Goal: Book appointment/travel/reservation

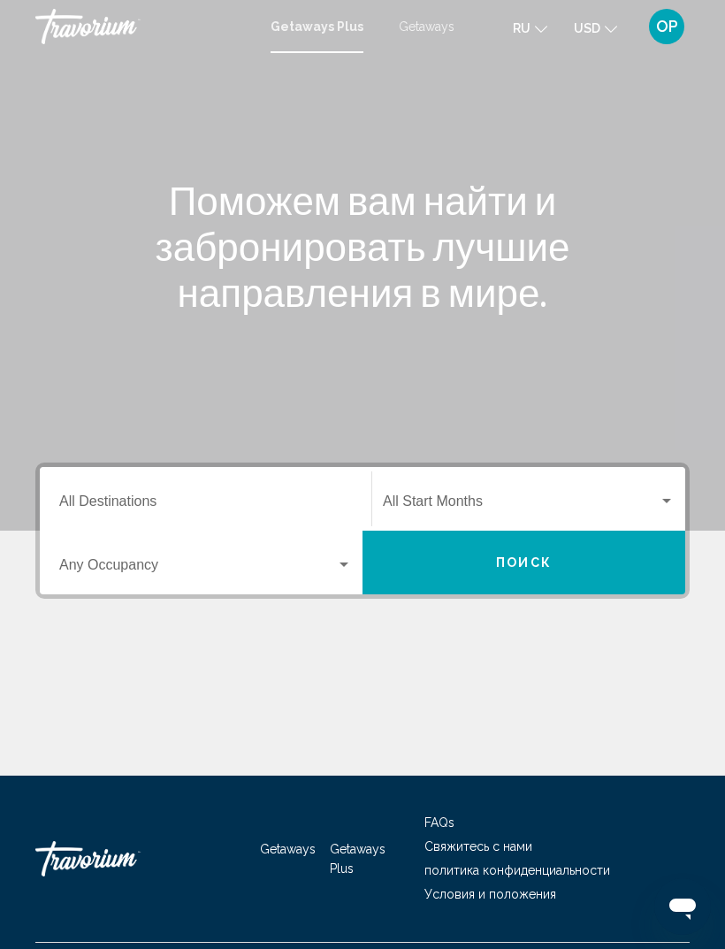
click at [104, 487] on div "Destination All Destinations" at bounding box center [205, 499] width 293 height 56
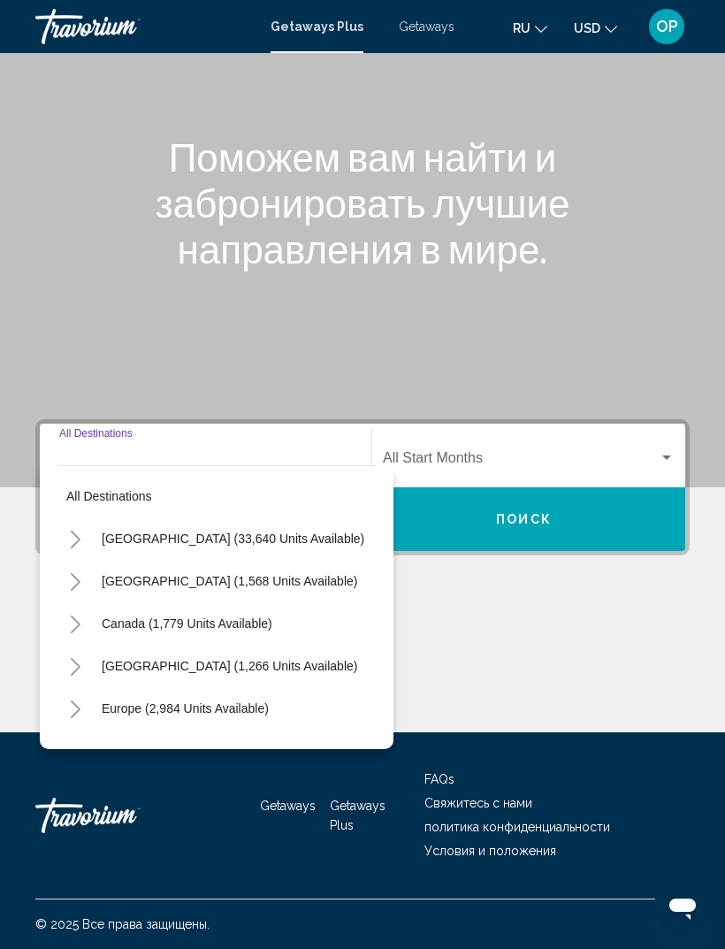
scroll to position [57, 0]
click at [83, 521] on button "Toggle United States (33,640 units available)" at bounding box center [74, 538] width 35 height 35
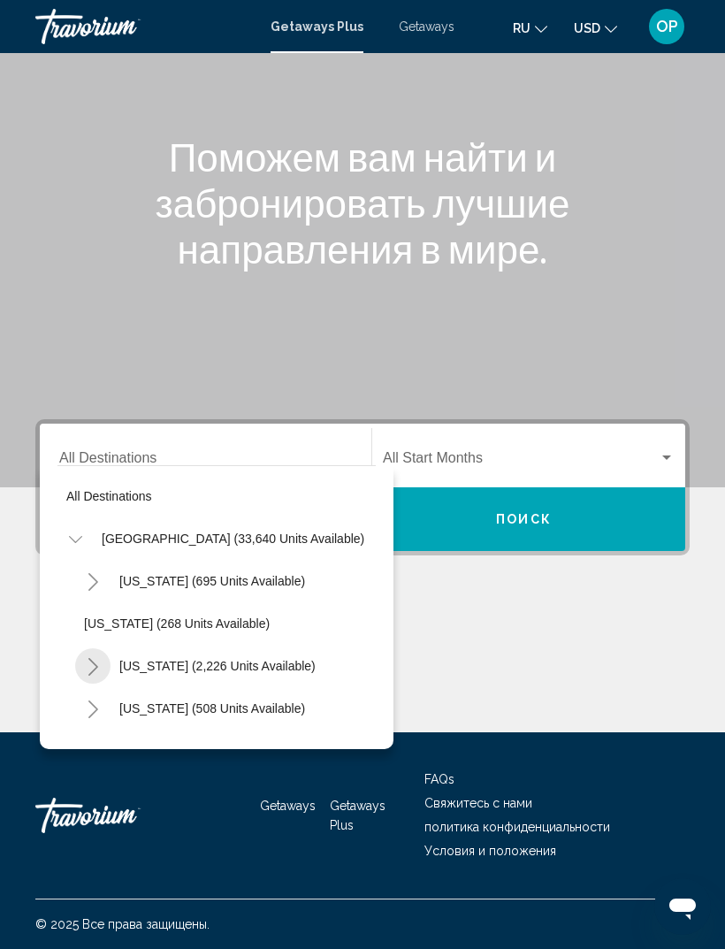
click at [104, 648] on button "Toggle California (2,226 units available)" at bounding box center [92, 665] width 35 height 35
click at [153, 659] on span "[US_STATE] (2,226 units available)" at bounding box center [217, 666] width 196 height 14
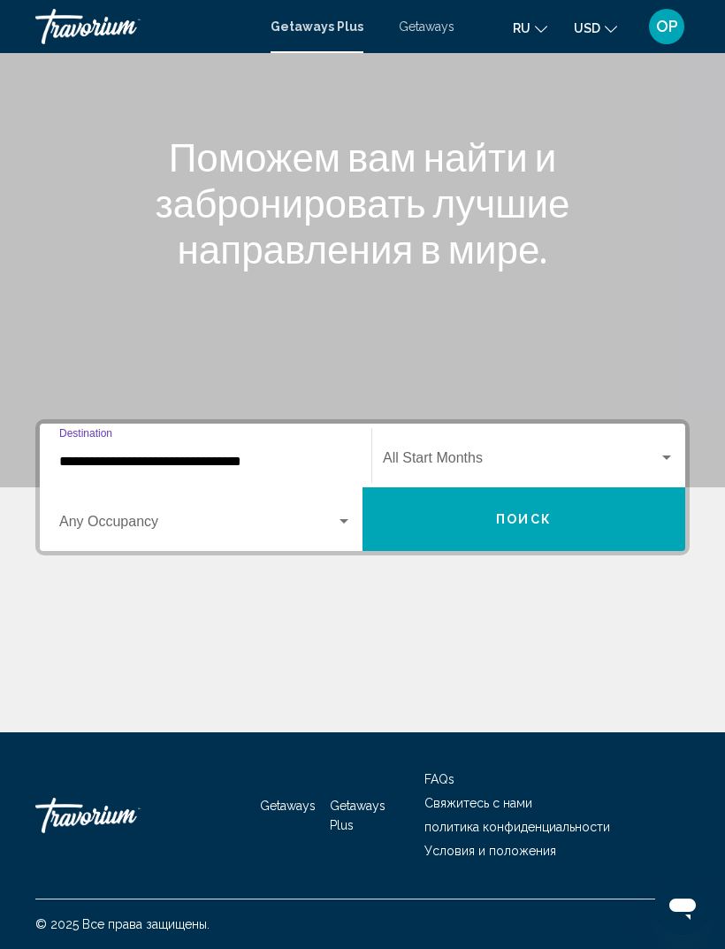
click at [106, 517] on span "Search widget" at bounding box center [197, 525] width 277 height 16
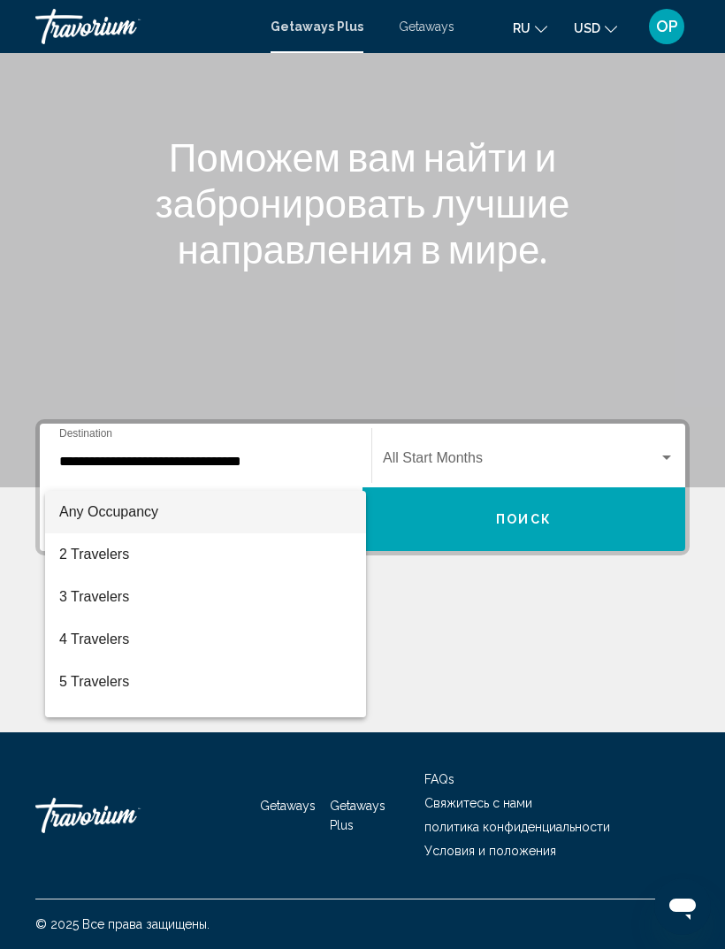
click at [90, 447] on div at bounding box center [362, 474] width 725 height 949
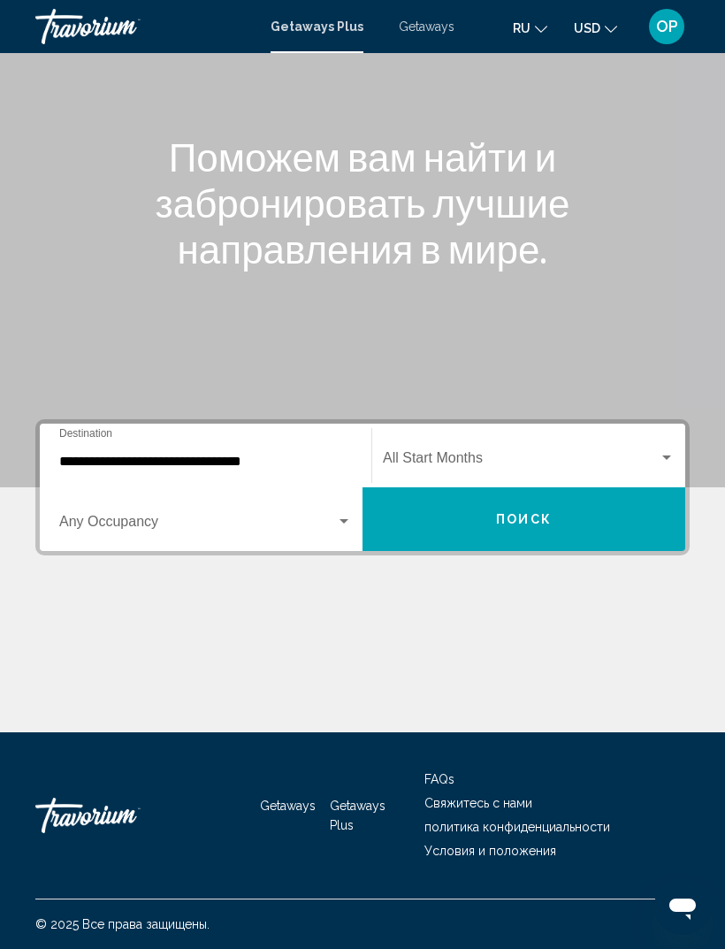
click at [92, 454] on input "**********" at bounding box center [205, 462] width 293 height 16
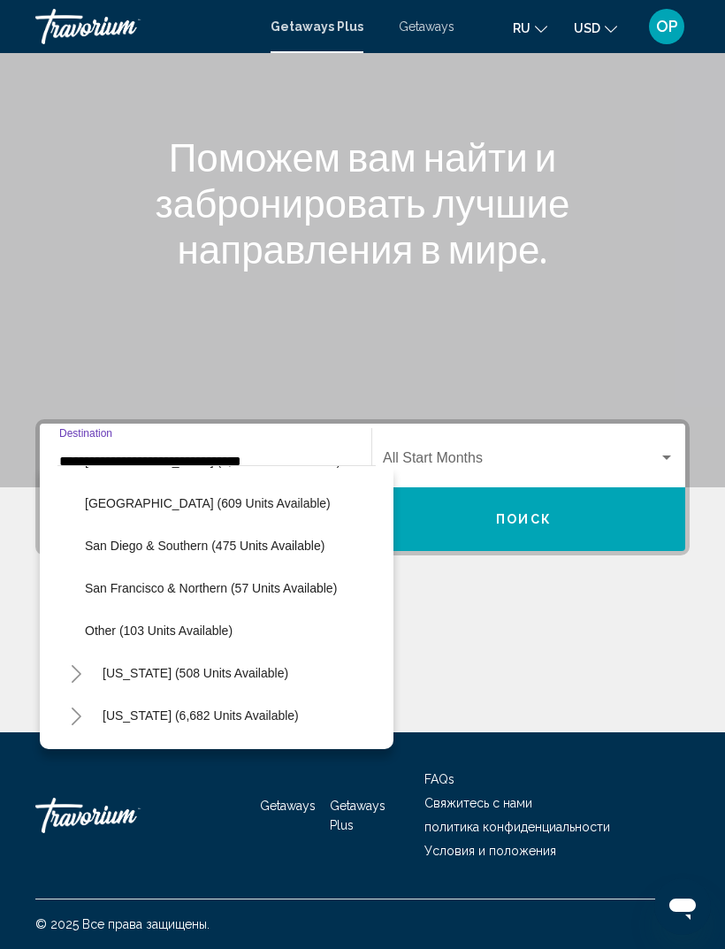
scroll to position [291, 17]
click at [129, 580] on span "San Francisco & Northern (57 units available)" at bounding box center [211, 587] width 252 height 14
type input "**********"
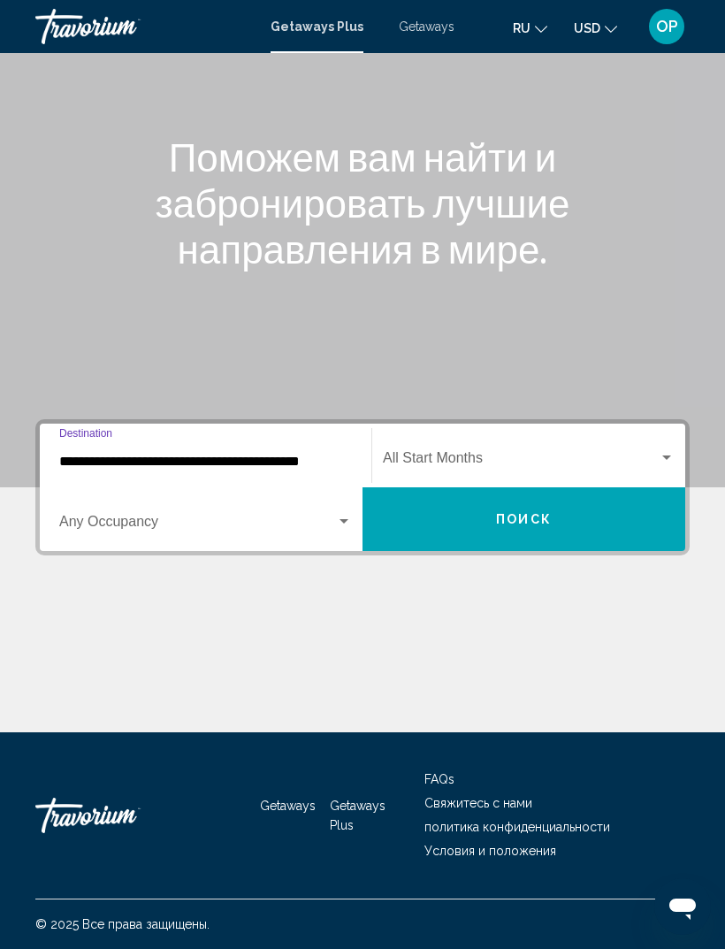
click at [109, 517] on span "Search widget" at bounding box center [197, 525] width 277 height 16
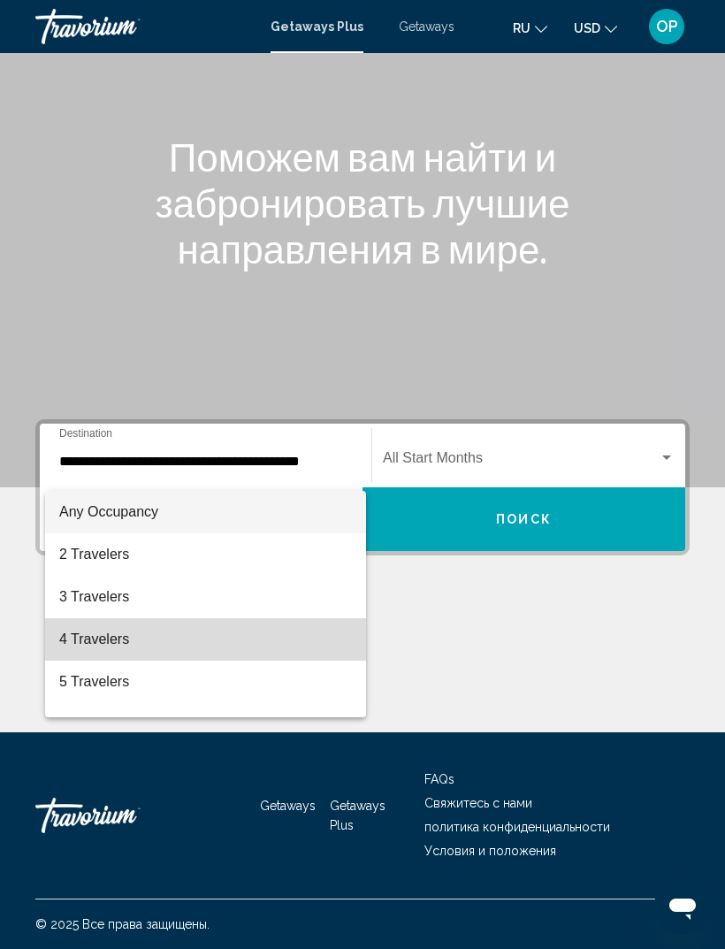
click at [95, 646] on span "4 Travelers" at bounding box center [205, 639] width 293 height 42
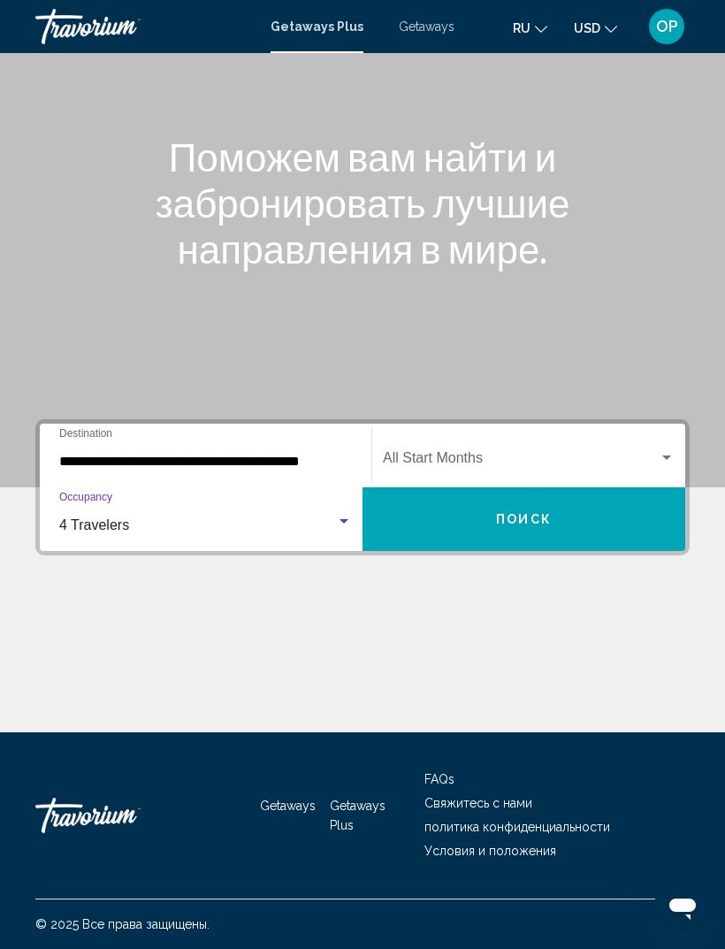
click at [671, 451] on div "Search widget" at bounding box center [667, 458] width 16 height 14
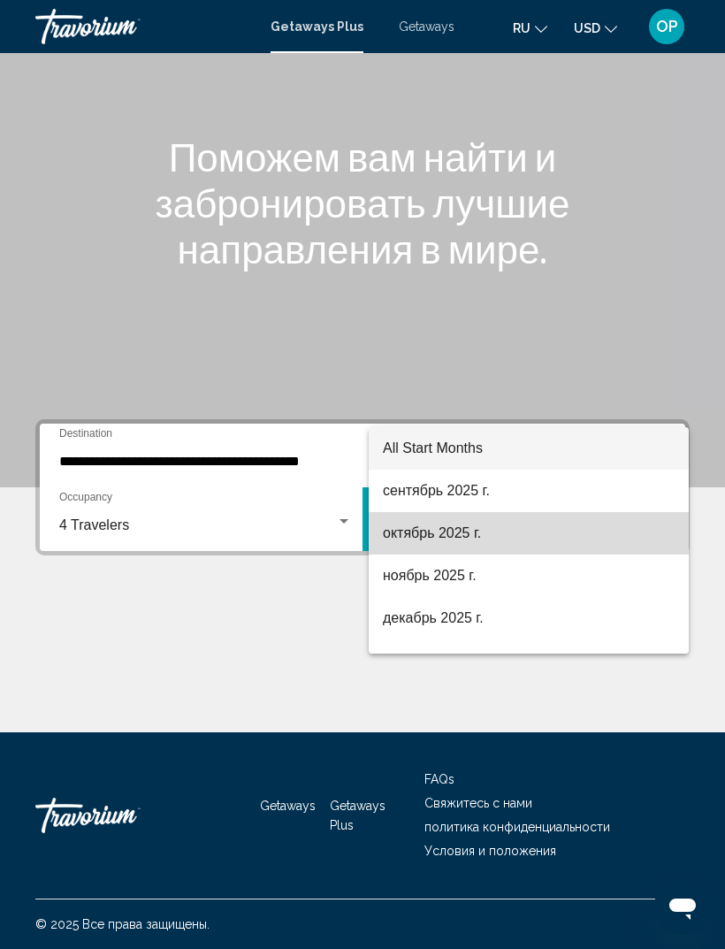
click at [413, 535] on span "октябрь 2025 г." at bounding box center [529, 533] width 292 height 42
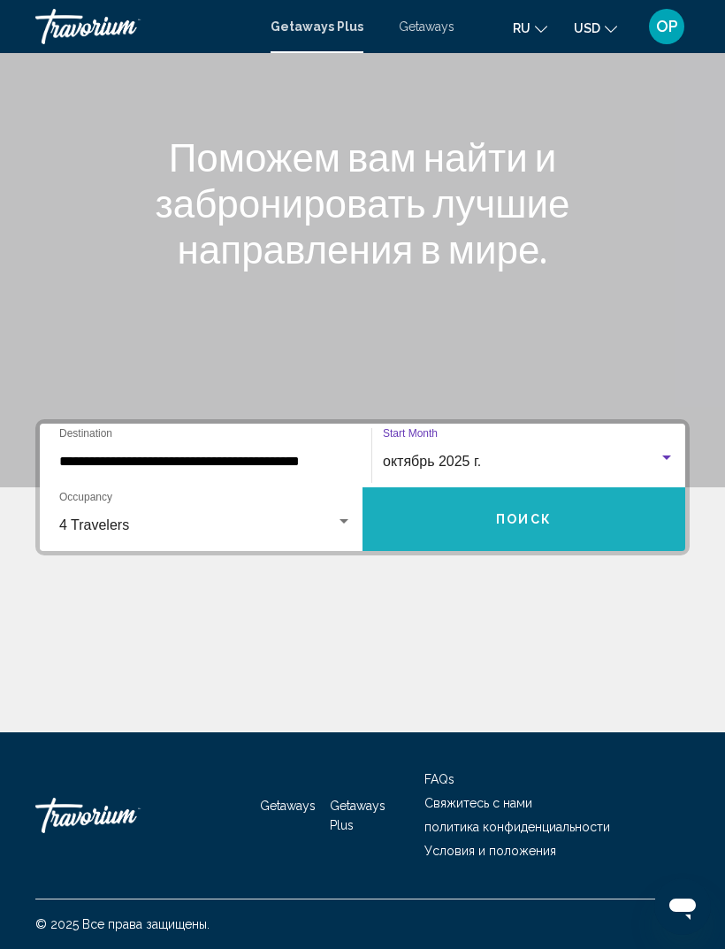
click at [512, 513] on span "Поиск" at bounding box center [524, 520] width 56 height 14
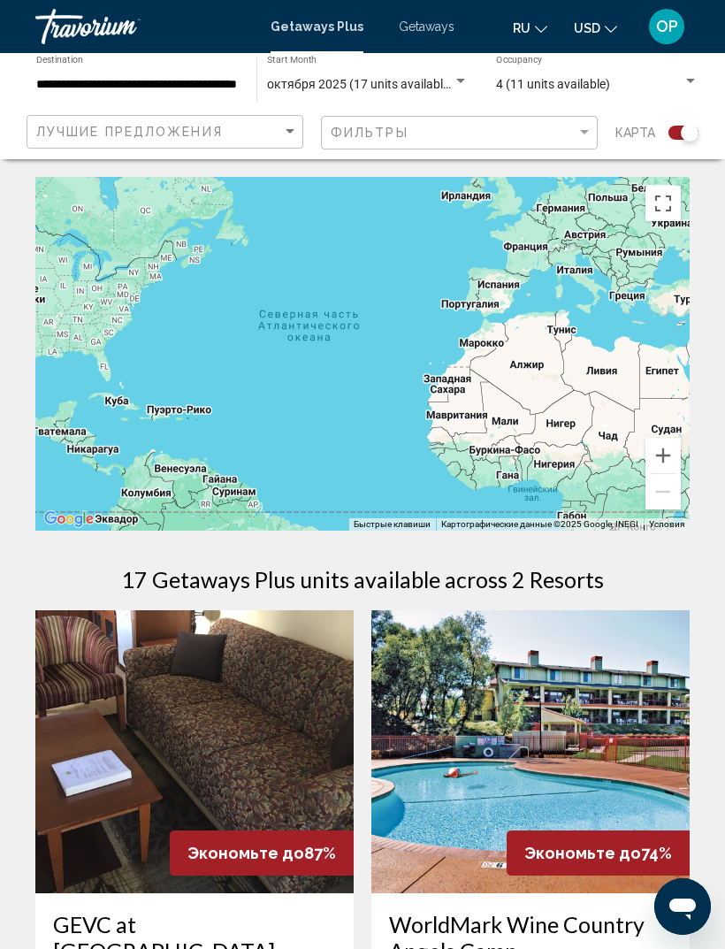
click at [424, 26] on span "Getaways" at bounding box center [427, 26] width 56 height 14
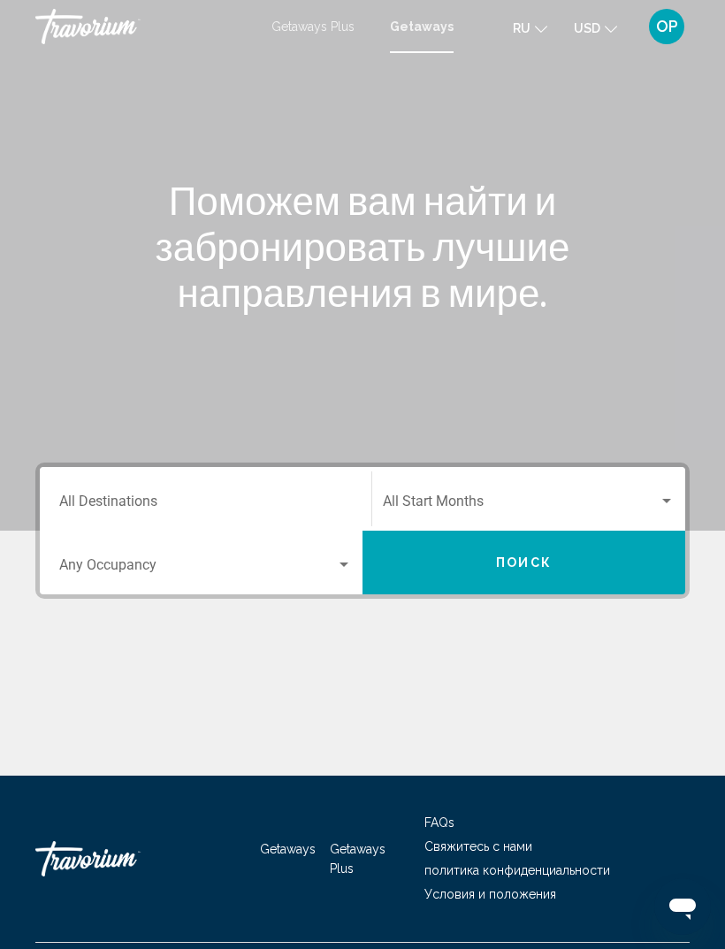
click at [107, 497] on input "Destination All Destinations" at bounding box center [205, 505] width 293 height 16
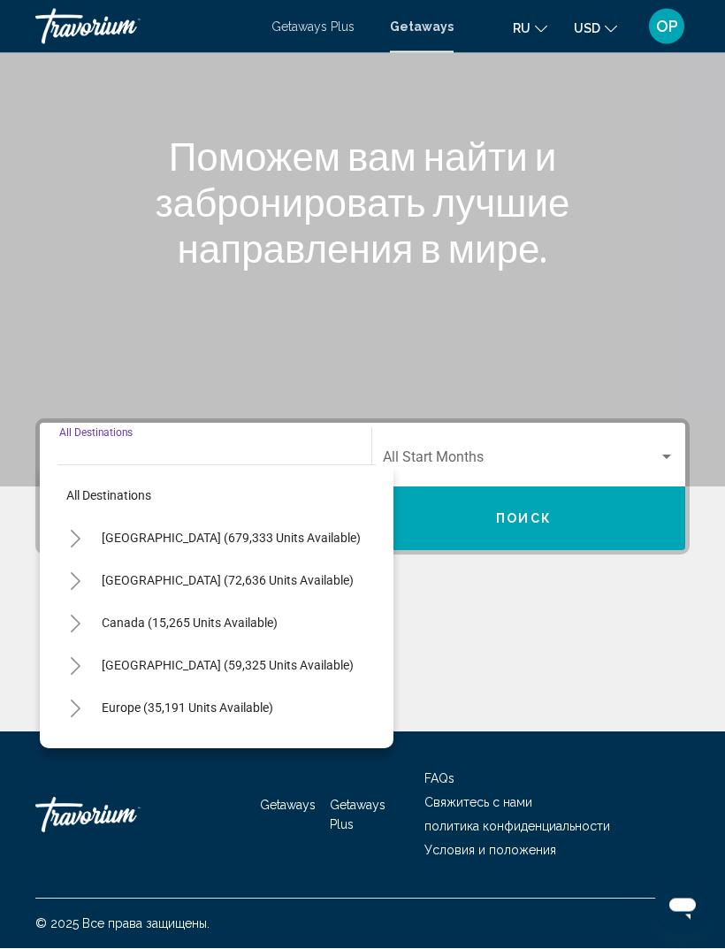
scroll to position [57, 0]
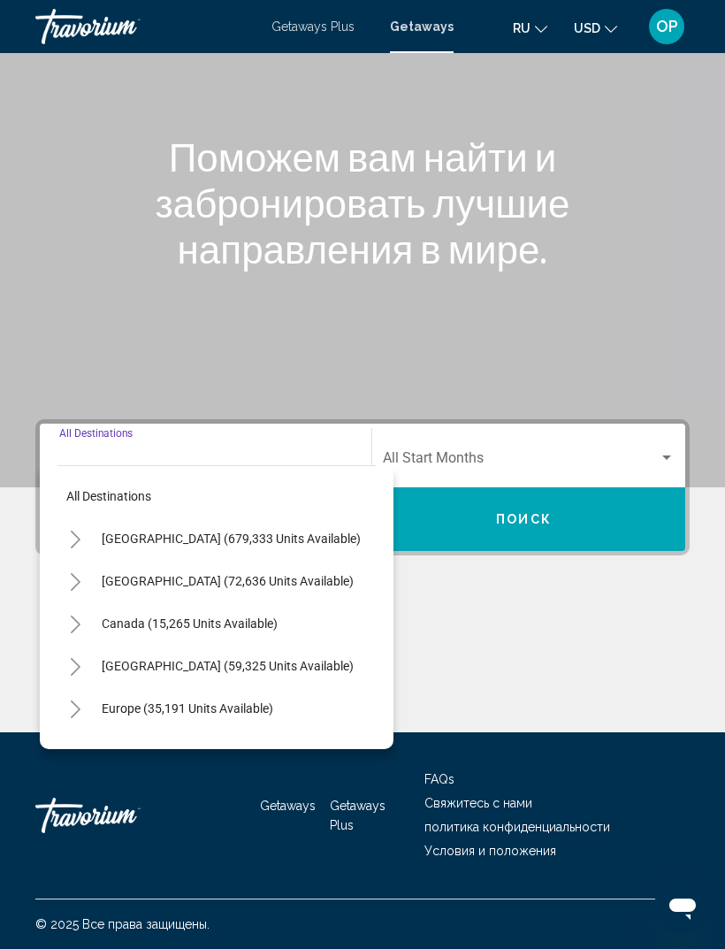
click at [80, 531] on icon "Toggle United States (679,333 units available)" at bounding box center [75, 540] width 13 height 18
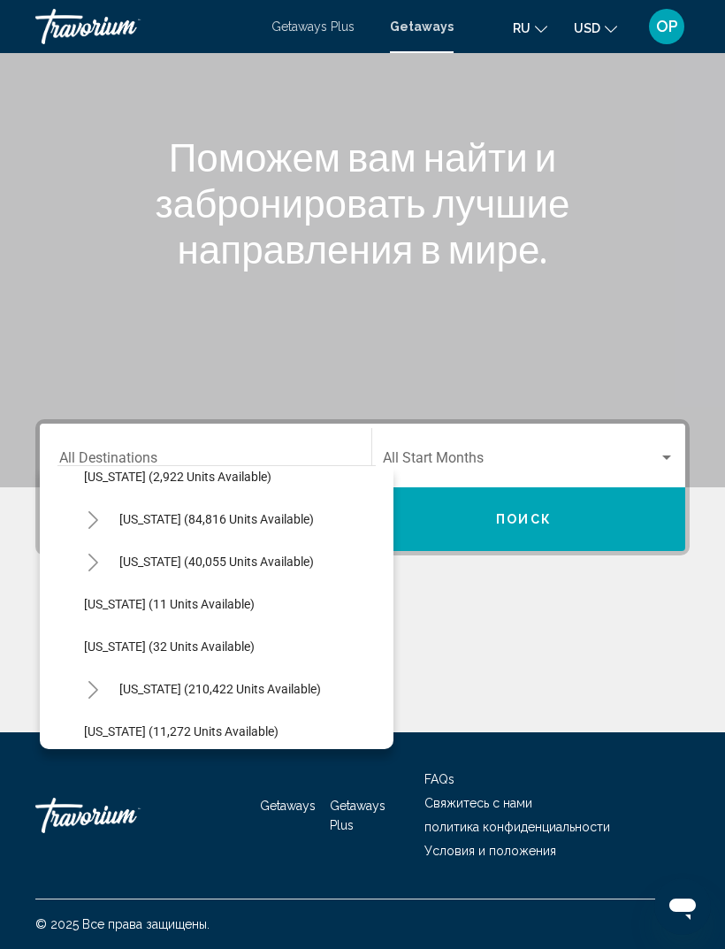
scroll to position [190, 0]
click at [130, 511] on span "[US_STATE] (84,816 units available)" at bounding box center [216, 518] width 195 height 14
type input "**********"
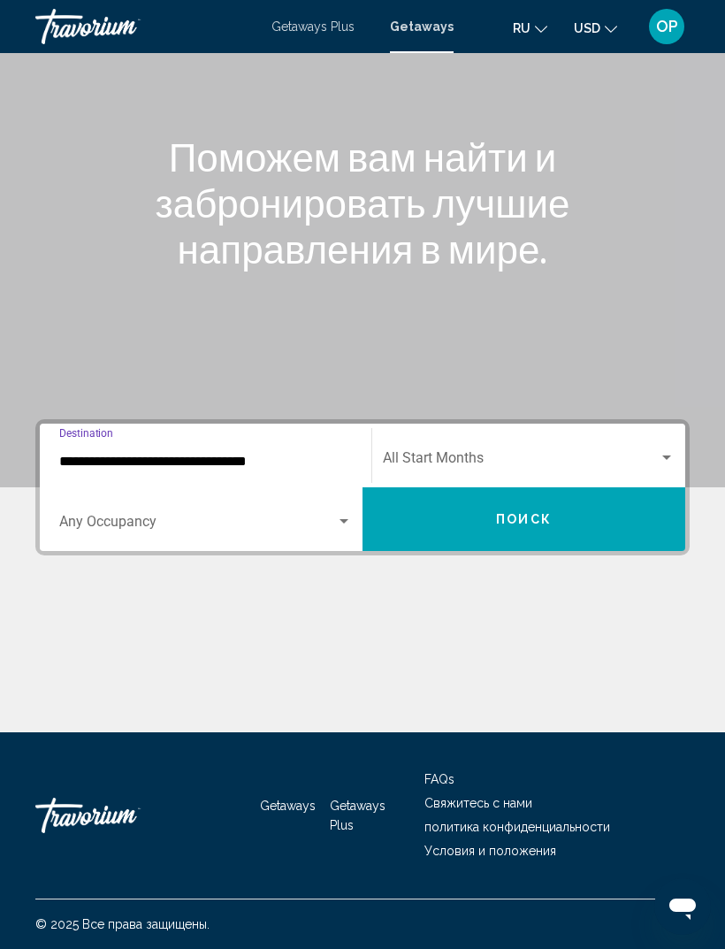
click at [118, 517] on span "Search widget" at bounding box center [197, 525] width 277 height 16
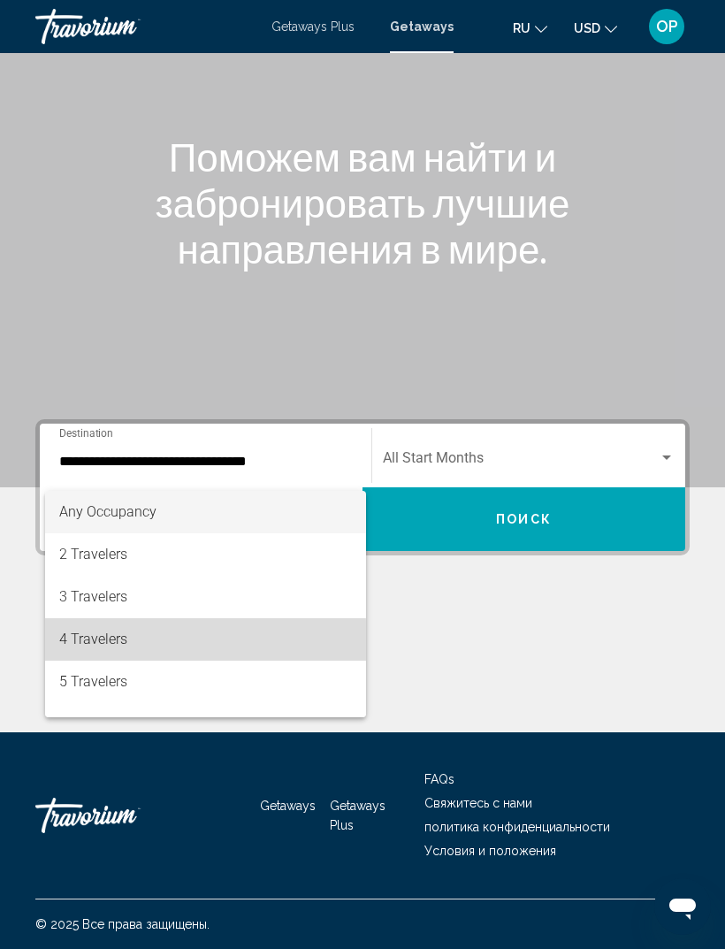
click at [85, 643] on span "4 Travelers" at bounding box center [205, 639] width 293 height 42
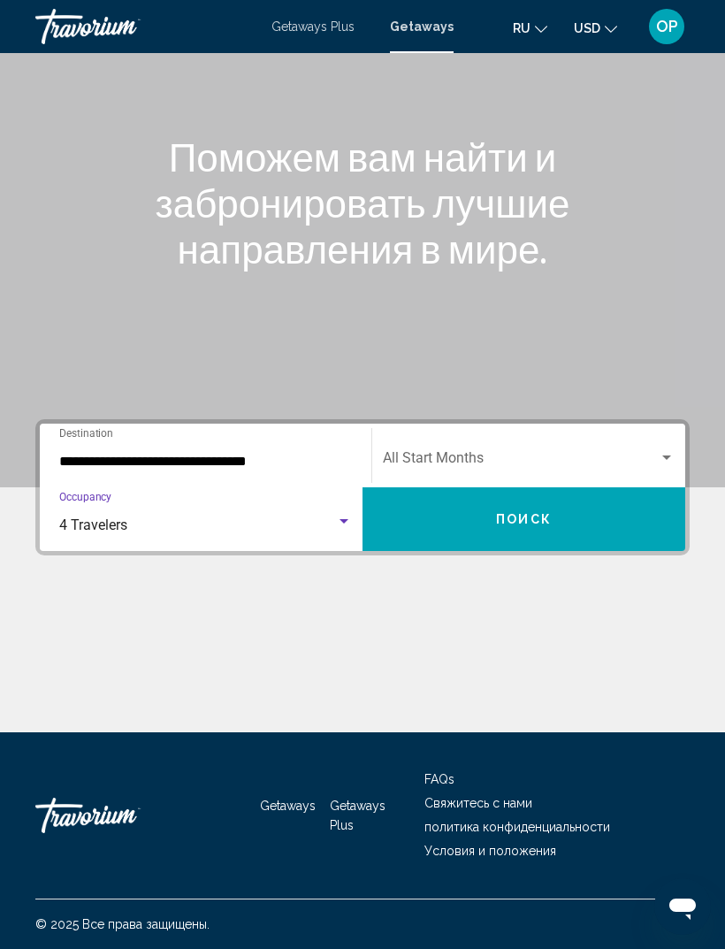
click at [661, 451] on div "Search widget" at bounding box center [667, 458] width 16 height 14
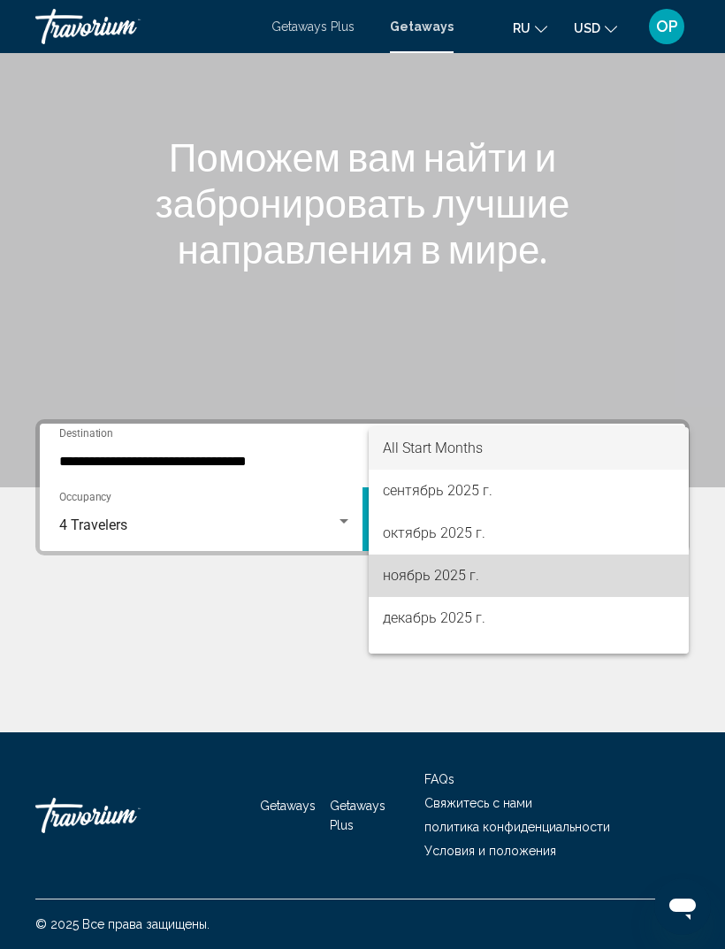
click at [413, 575] on span "ноябрь 2025 г." at bounding box center [529, 575] width 292 height 42
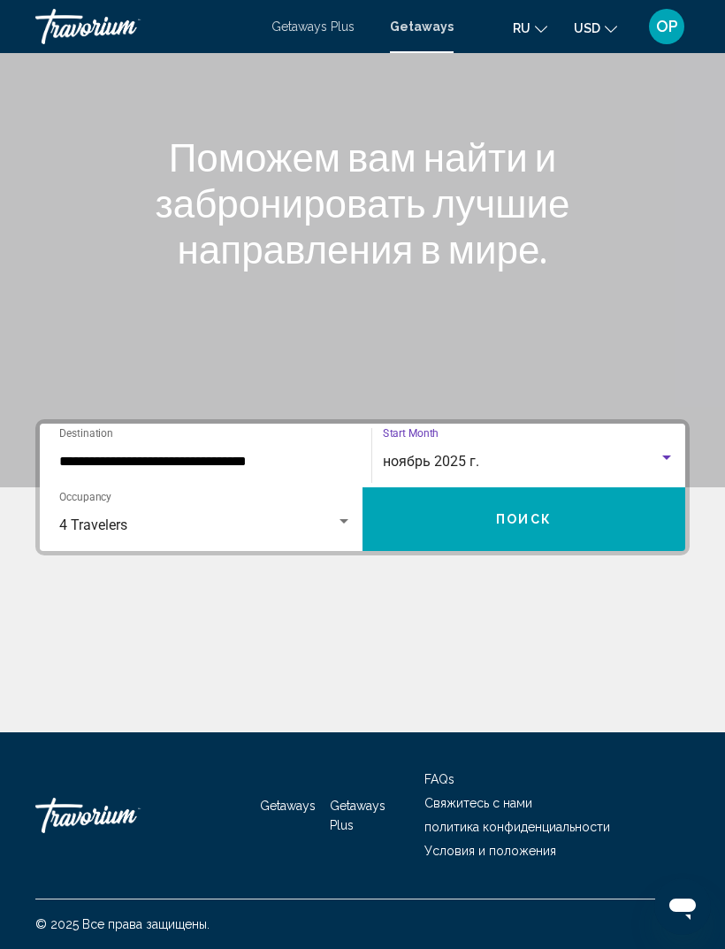
click at [490, 505] on button "Поиск" at bounding box center [524, 519] width 323 height 64
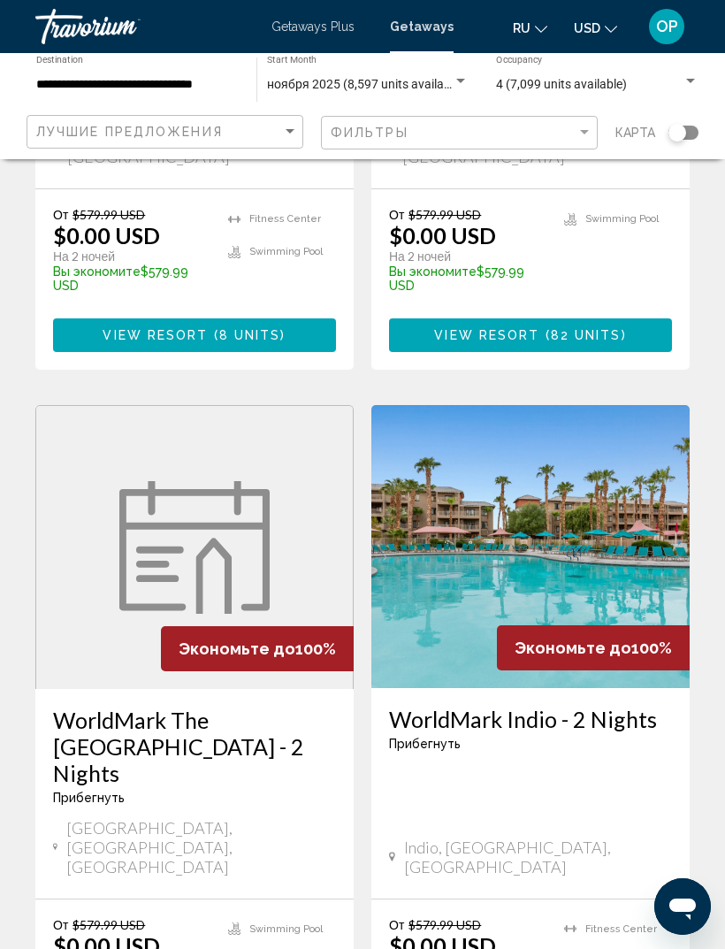
scroll to position [3337, 0]
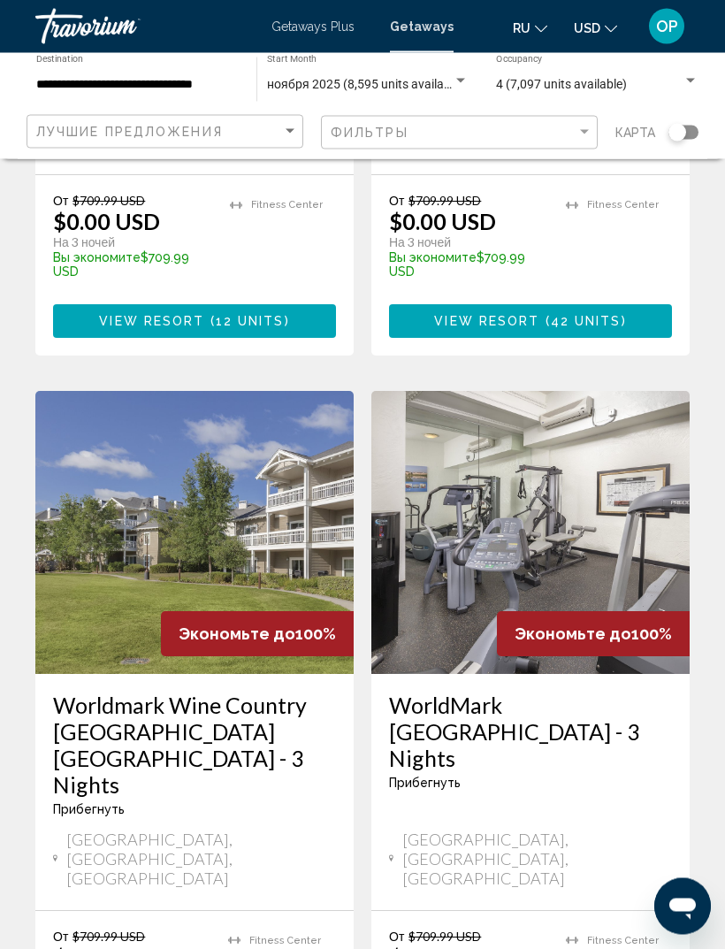
scroll to position [3446, 0]
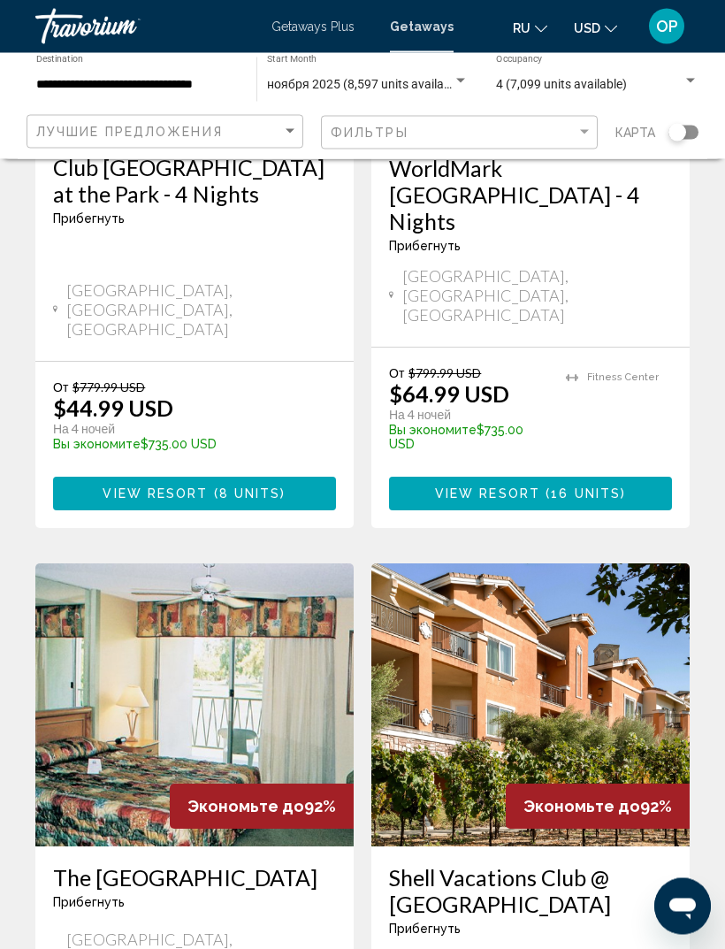
scroll to position [3367, 0]
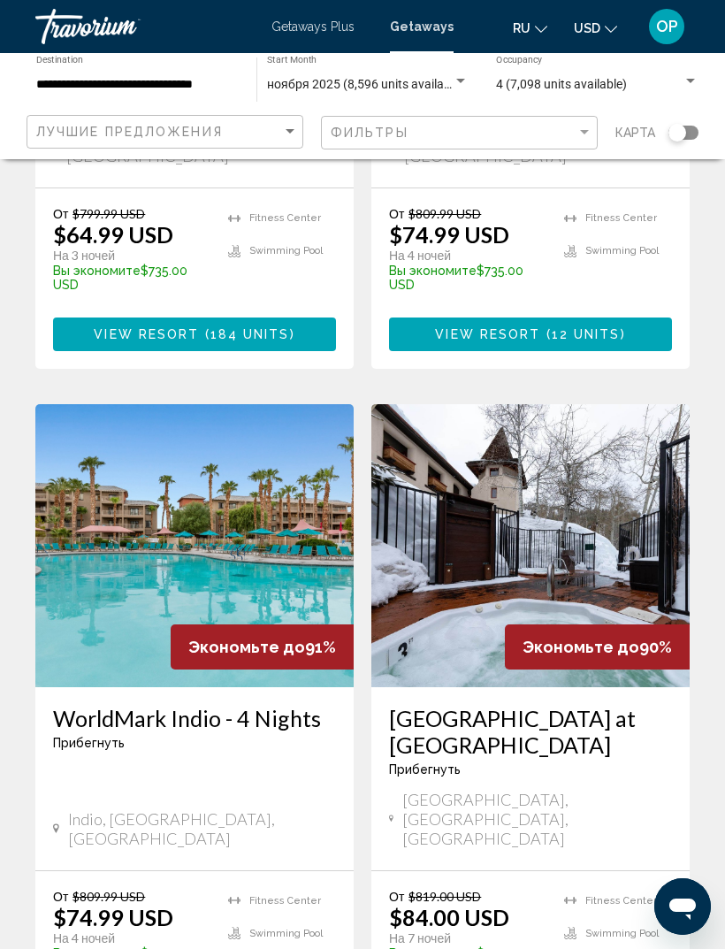
scroll to position [3395, 0]
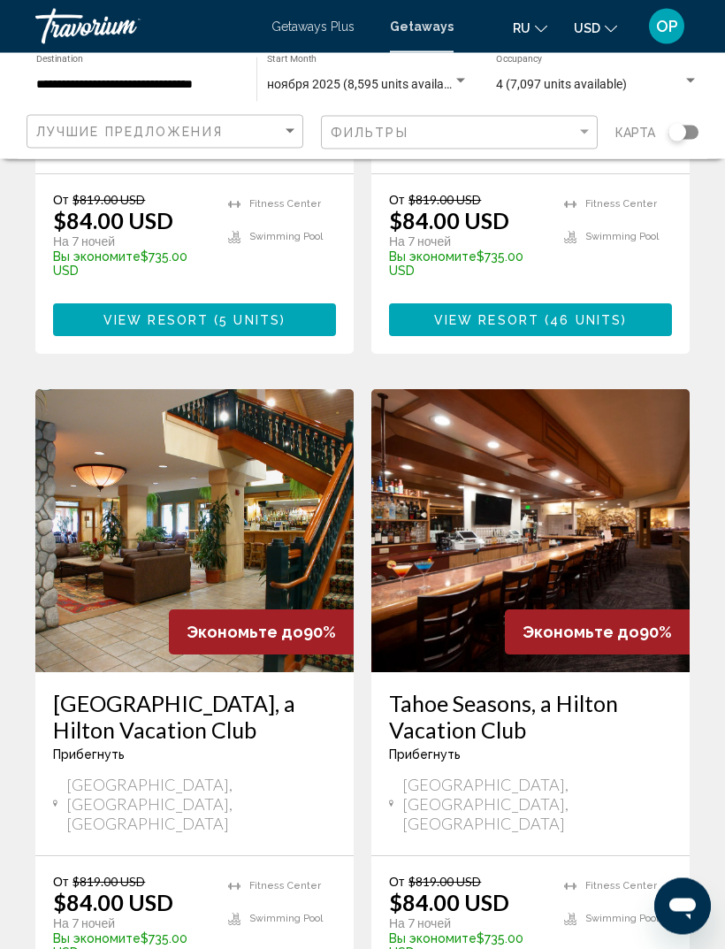
scroll to position [2556, 0]
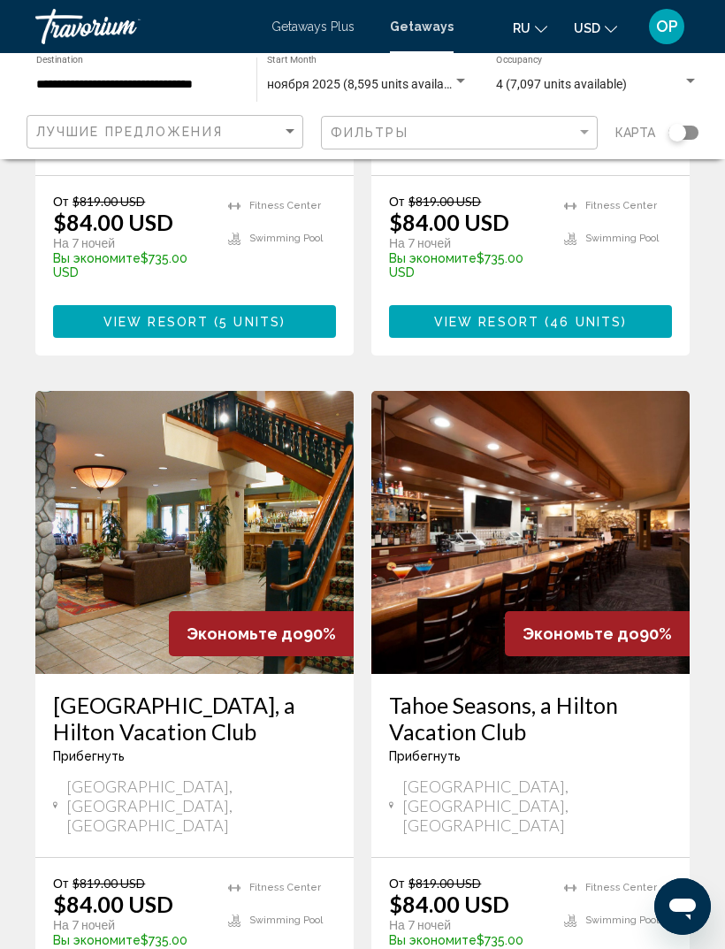
click at [104, 432] on img "Main content" at bounding box center [194, 532] width 318 height 283
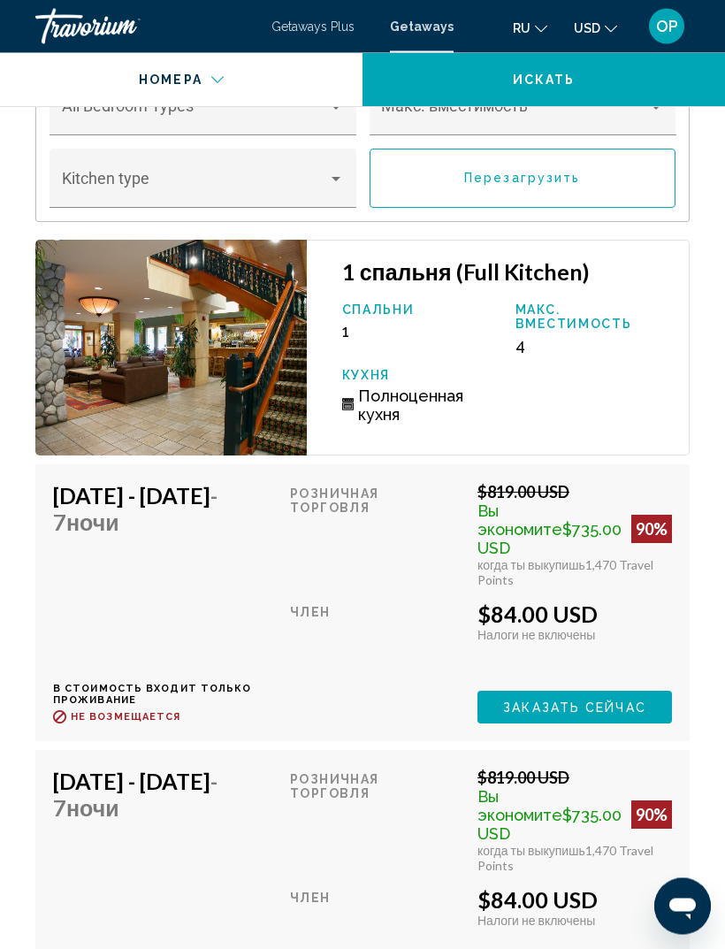
scroll to position [3642, 0]
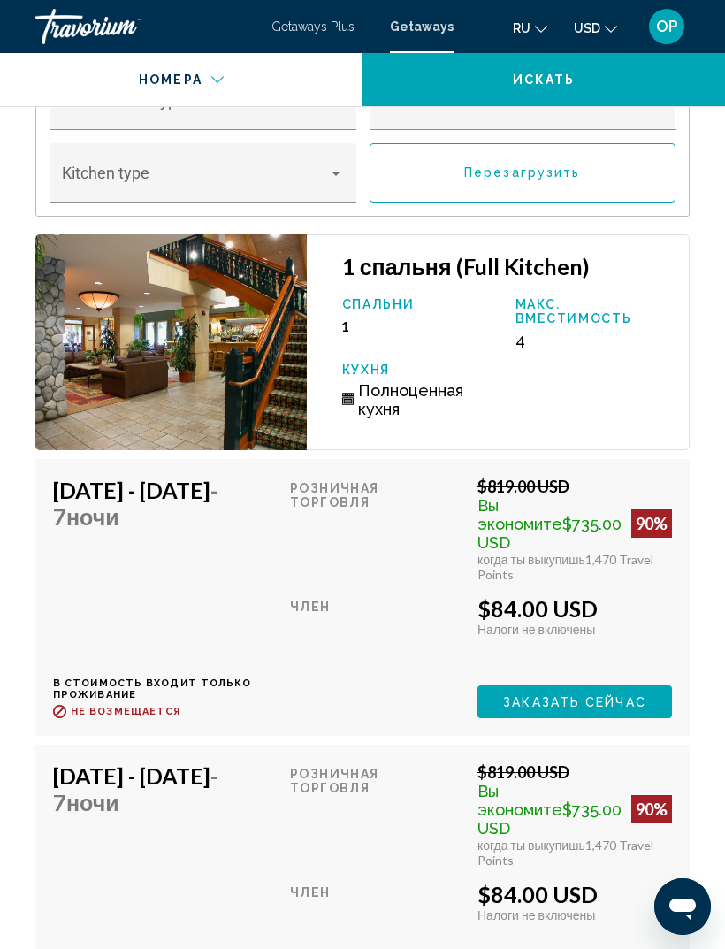
click at [550, 324] on p "Макс. вместимость" at bounding box center [594, 311] width 156 height 28
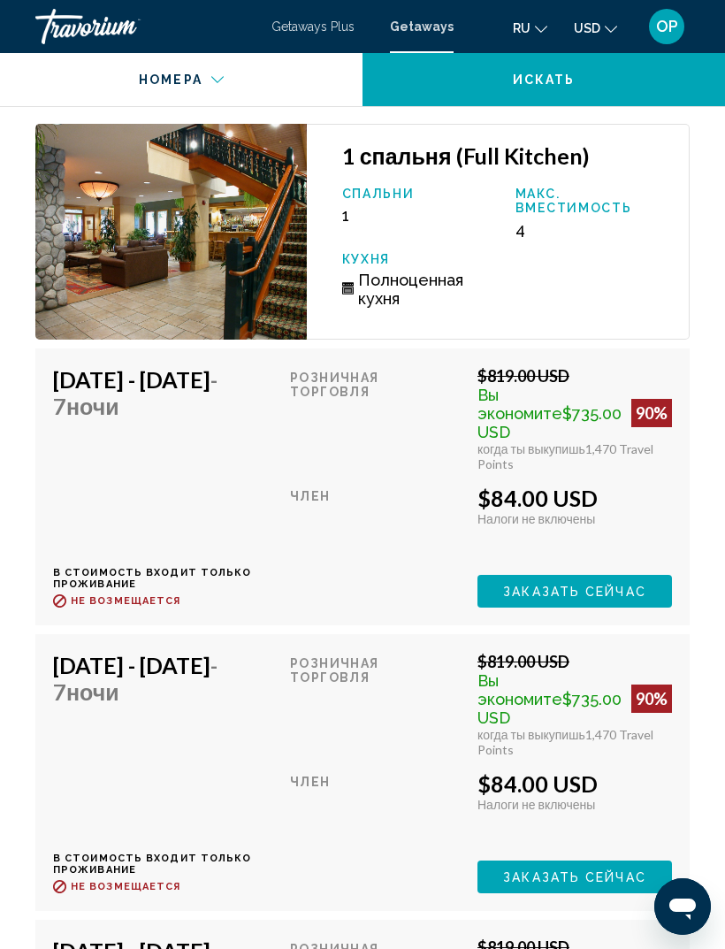
scroll to position [3752, 0]
click at [370, 184] on div "1 спальня (Full Kitchen) Спальни 1 Макс. вместимость 4 Кухня Полноценная кухня" at bounding box center [498, 233] width 383 height 216
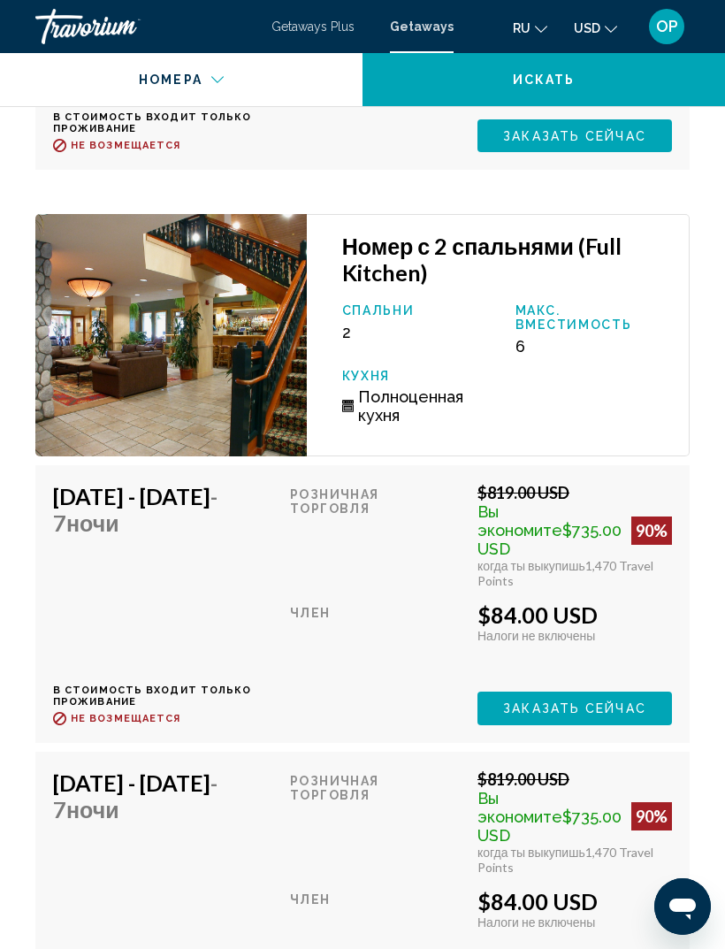
scroll to position [5350, 0]
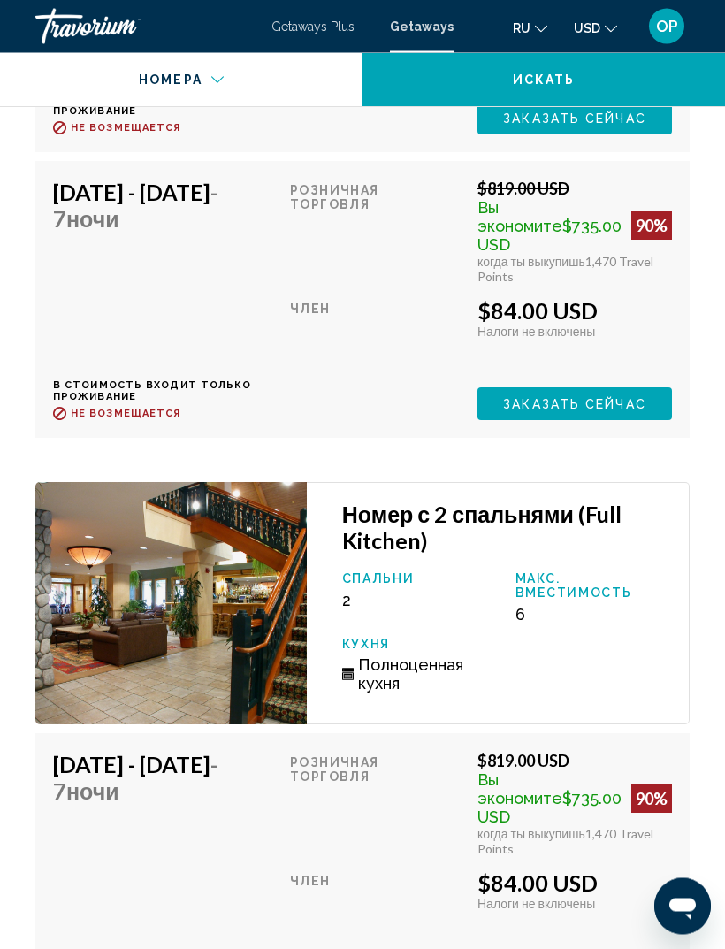
scroll to position [5080, 0]
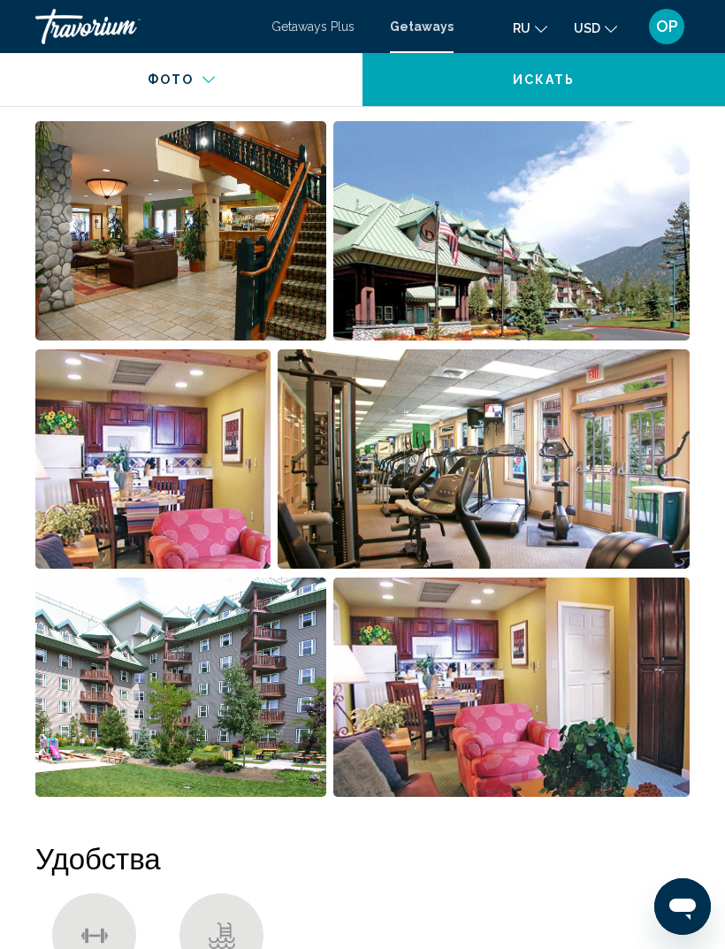
scroll to position [1226, 0]
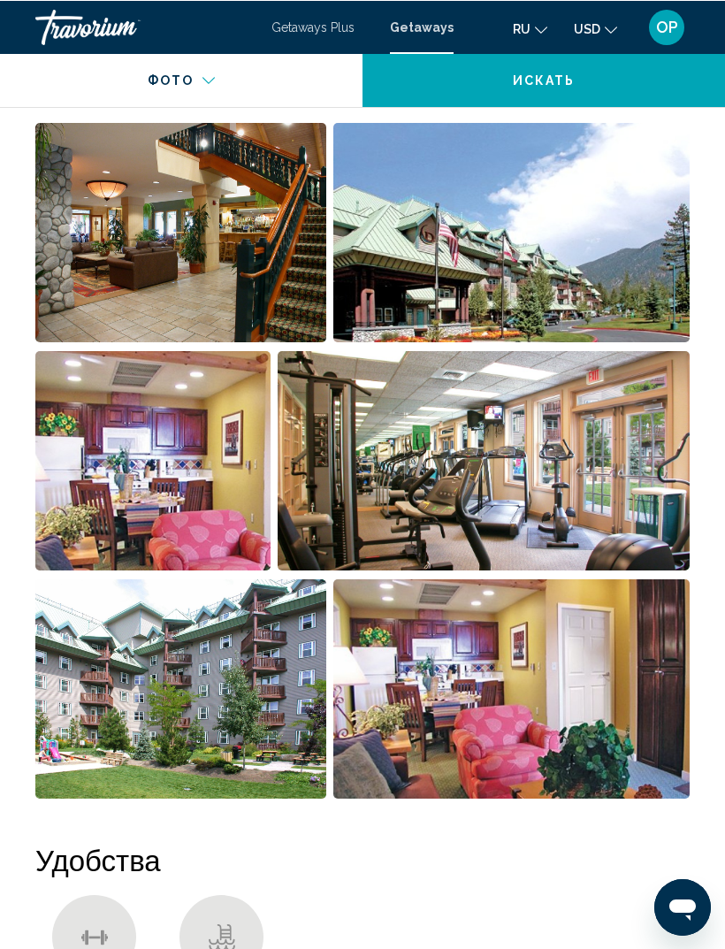
click at [99, 497] on img "Open full-screen image slider" at bounding box center [152, 459] width 235 height 219
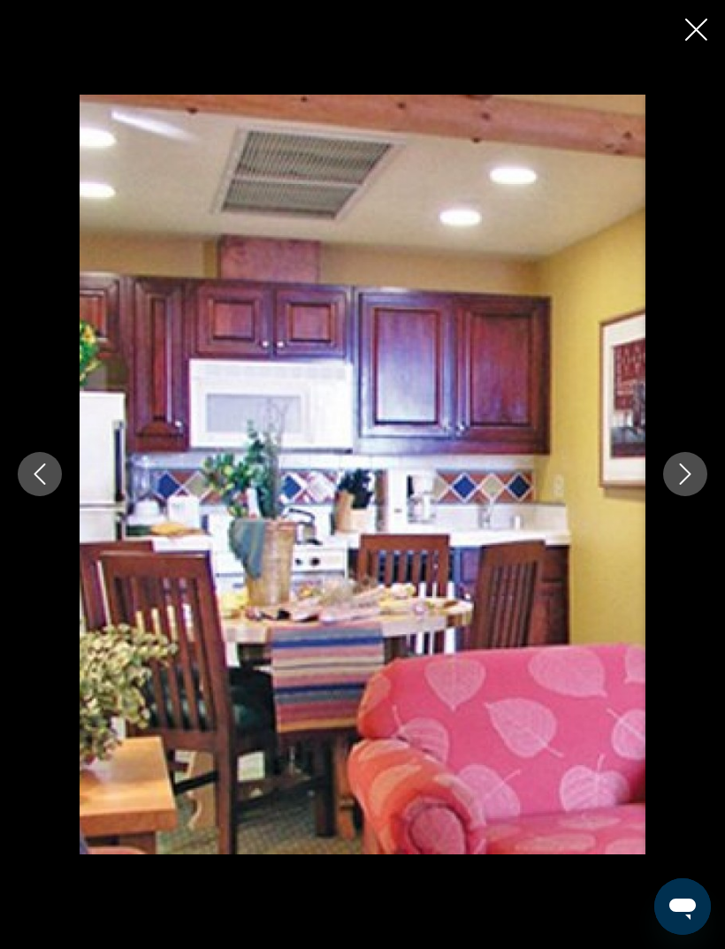
scroll to position [1183, 0]
click at [677, 485] on icon "Next image" at bounding box center [685, 473] width 21 height 21
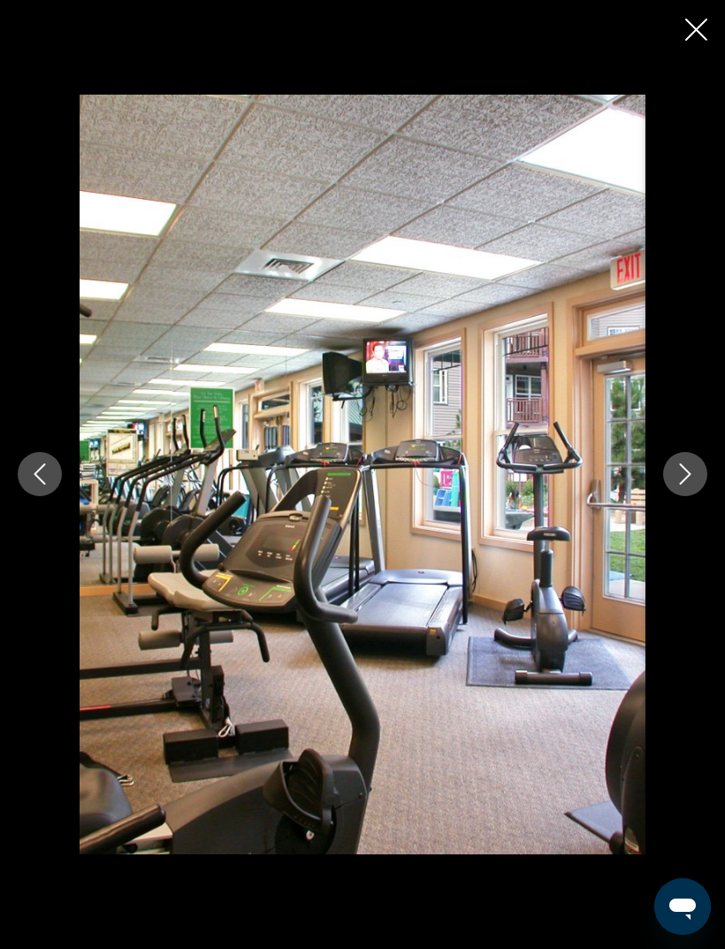
click at [685, 485] on icon "Next image" at bounding box center [685, 473] width 21 height 21
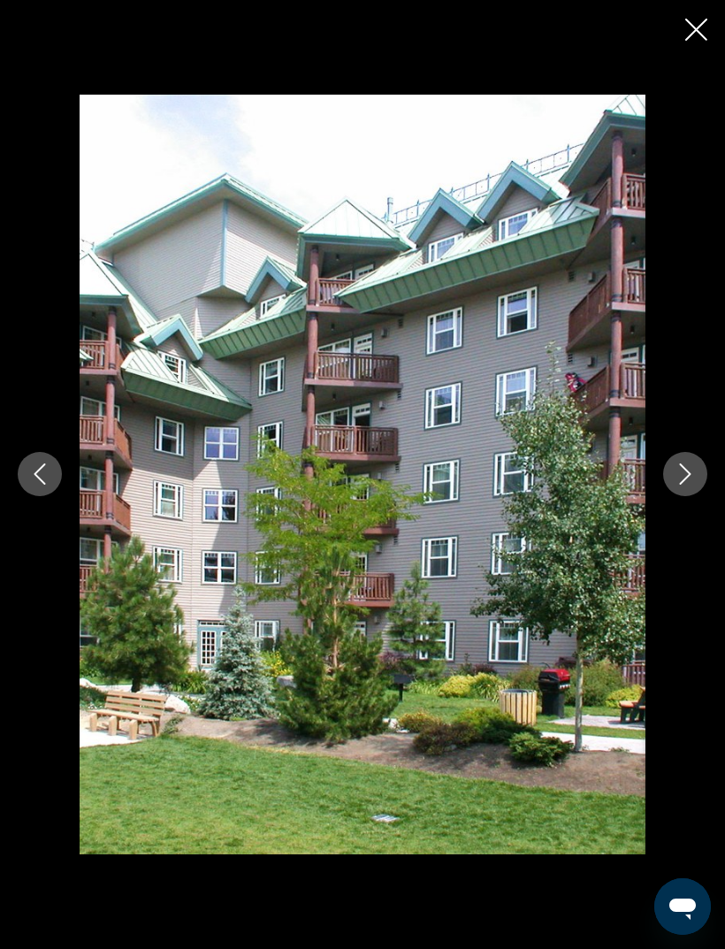
click at [688, 496] on button "Next image" at bounding box center [685, 474] width 44 height 44
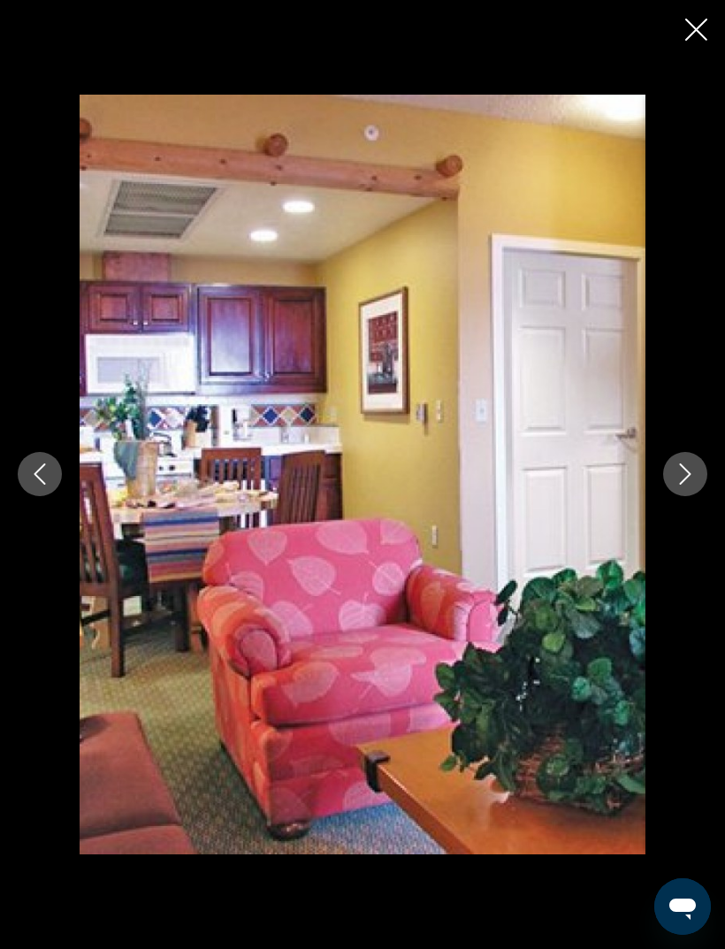
click at [676, 485] on icon "Next image" at bounding box center [685, 473] width 21 height 21
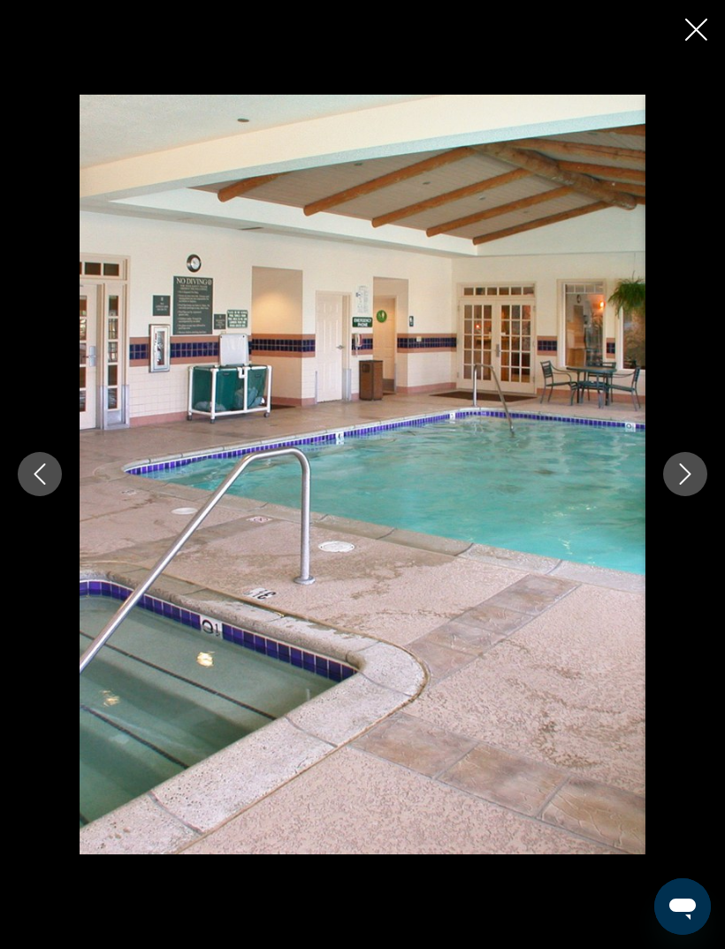
click at [685, 485] on icon "Next image" at bounding box center [685, 473] width 21 height 21
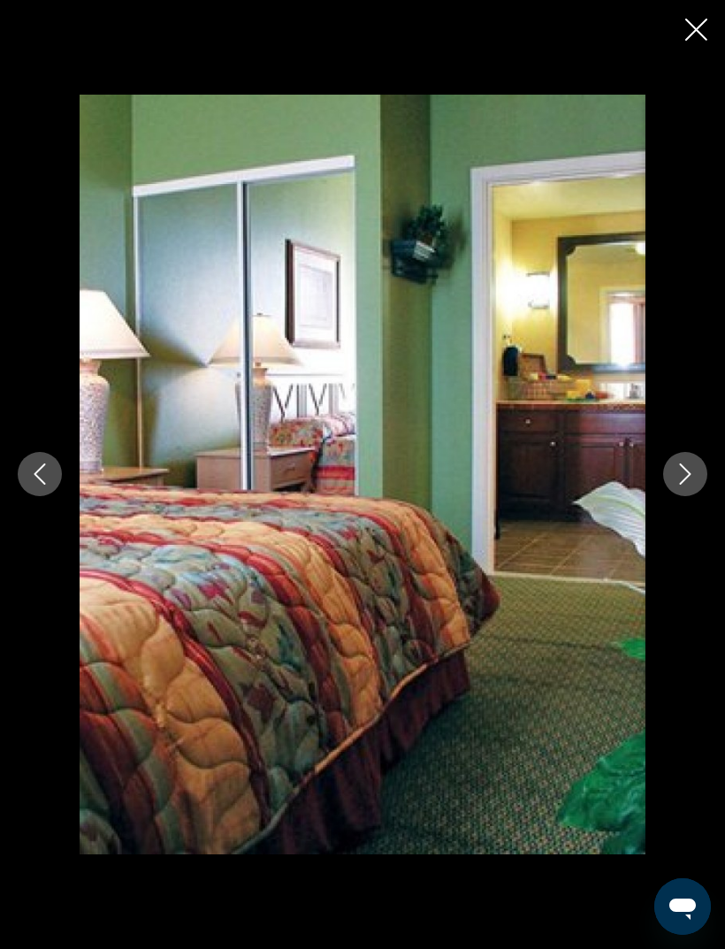
click at [674, 496] on button "Next image" at bounding box center [685, 474] width 44 height 44
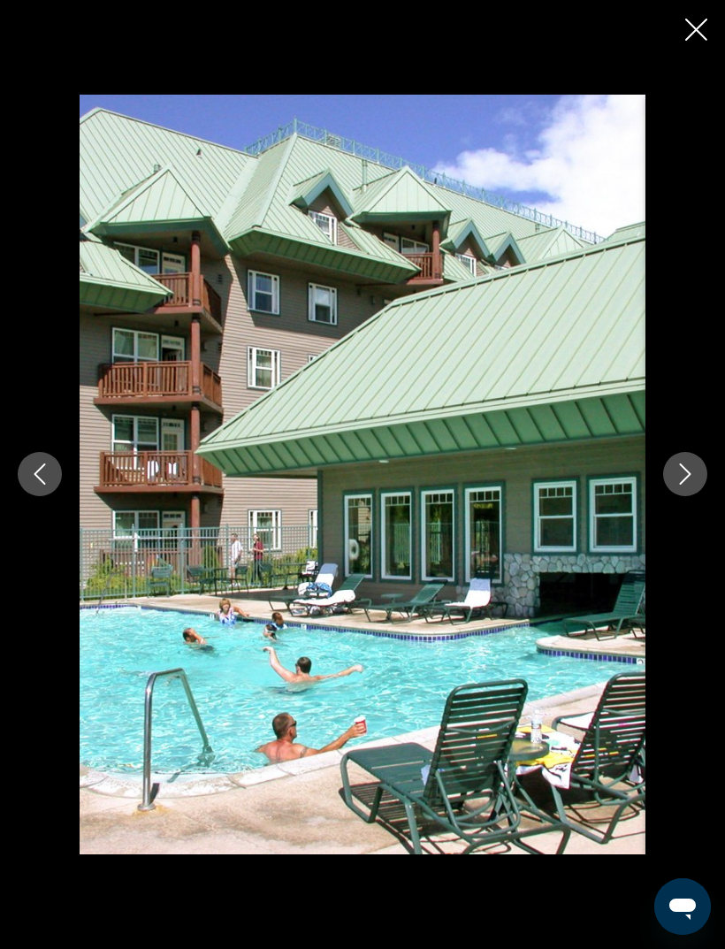
click at [682, 496] on button "Next image" at bounding box center [685, 474] width 44 height 44
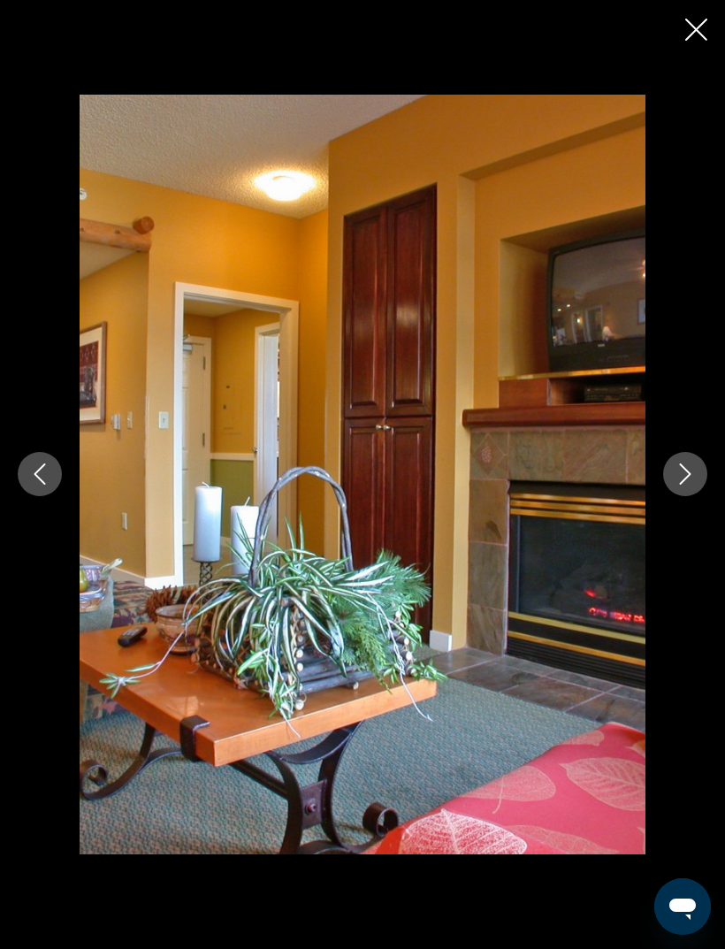
click at [676, 485] on icon "Next image" at bounding box center [685, 473] width 21 height 21
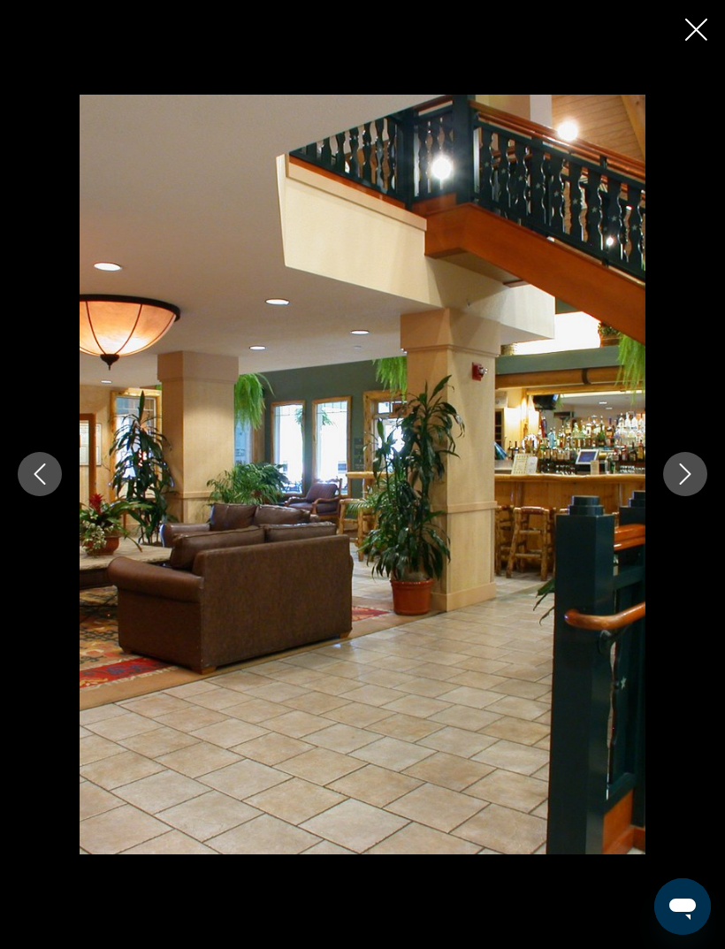
click at [707, 25] on icon "Close slideshow" at bounding box center [696, 30] width 22 height 22
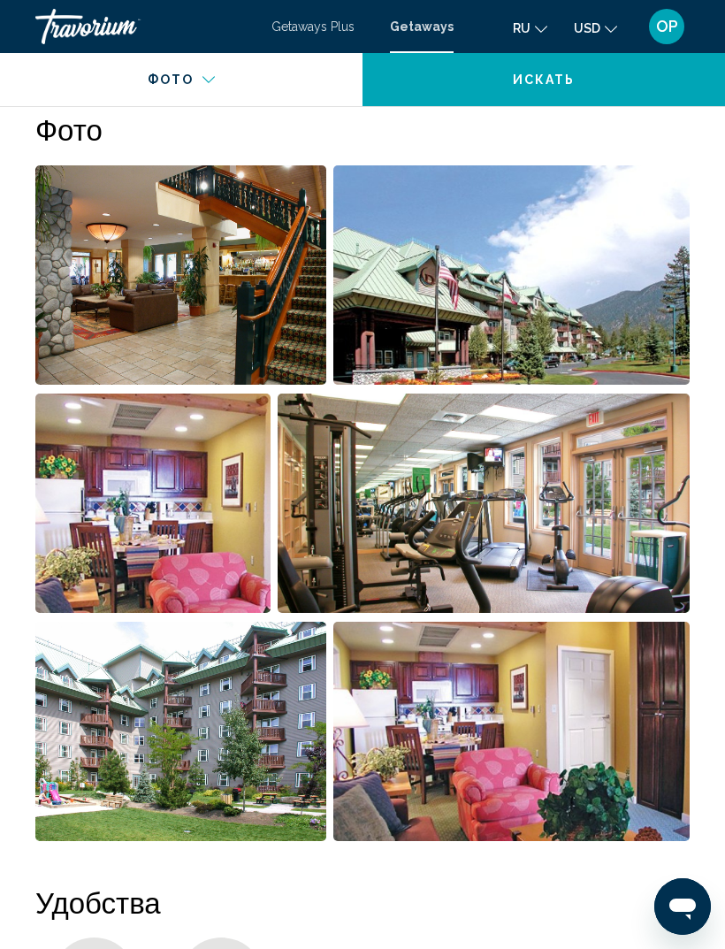
click at [306, 26] on span "Getaways Plus" at bounding box center [312, 26] width 83 height 14
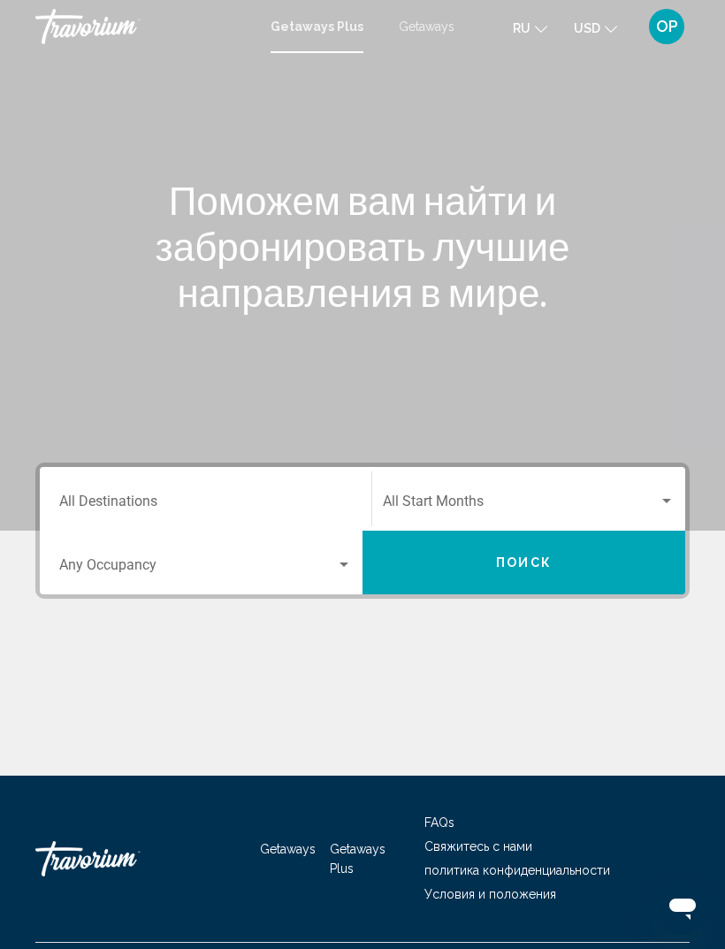
click at [100, 497] on input "Destination All Destinations" at bounding box center [205, 505] width 293 height 16
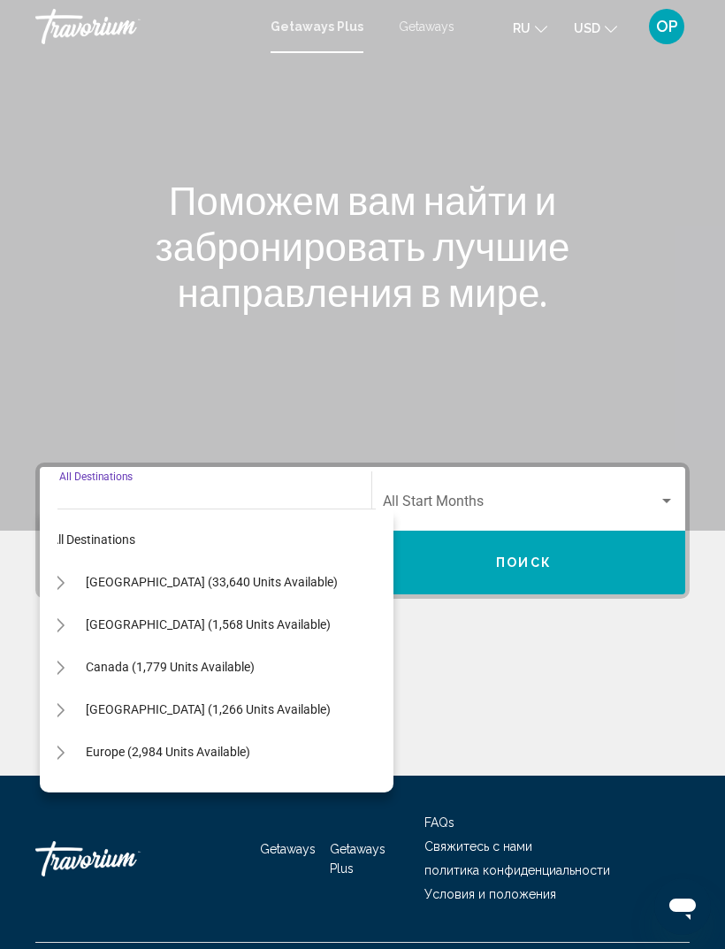
scroll to position [0, 16]
click at [68, 582] on button "Toggle United States (33,640 units available)" at bounding box center [59, 581] width 35 height 35
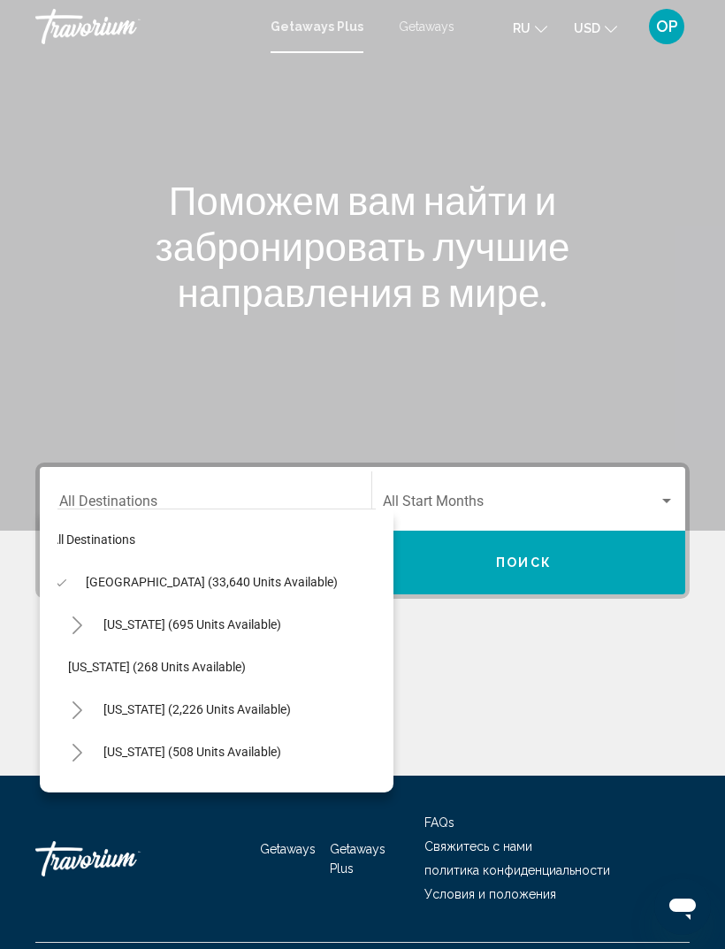
click at [120, 583] on span "[GEOGRAPHIC_DATA] (33,640 units available)" at bounding box center [212, 582] width 252 height 14
type input "**********"
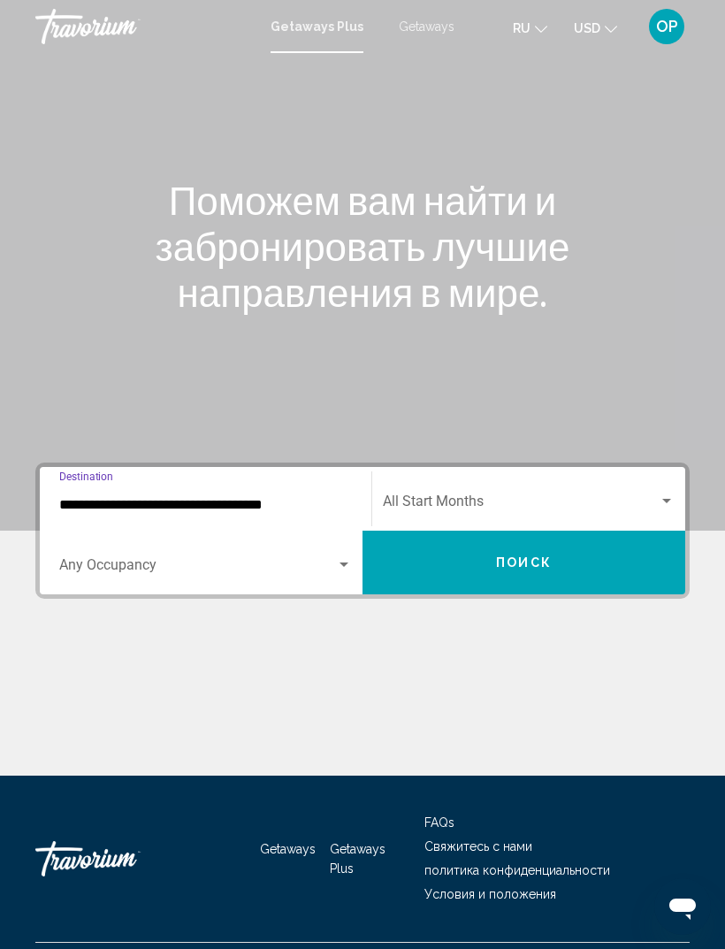
click at [87, 567] on span "Search widget" at bounding box center [197, 569] width 277 height 16
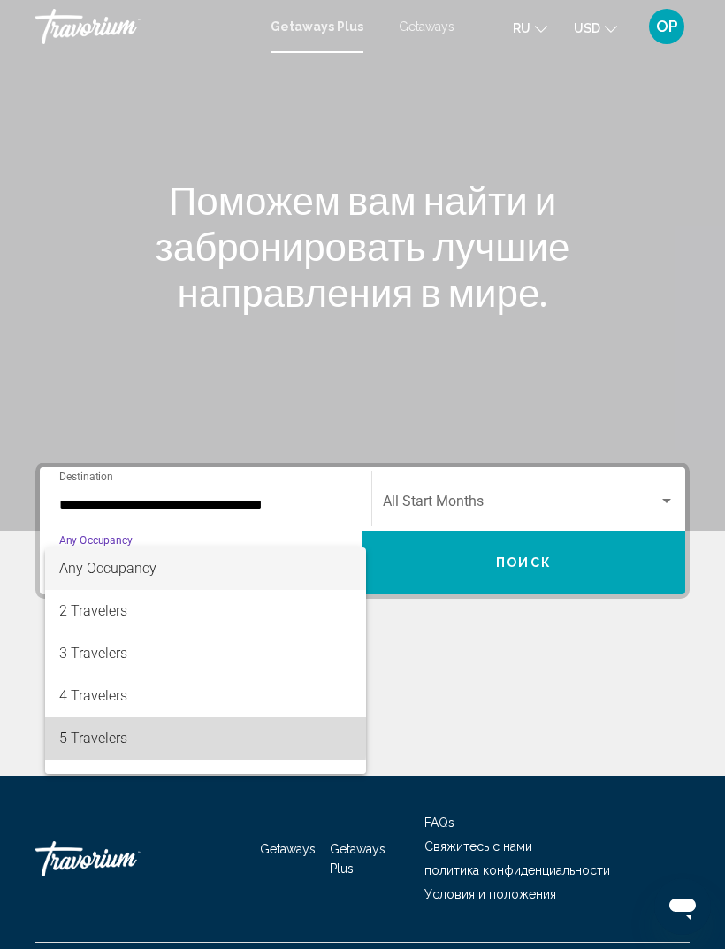
click at [94, 735] on span "5 Travelers" at bounding box center [205, 738] width 293 height 42
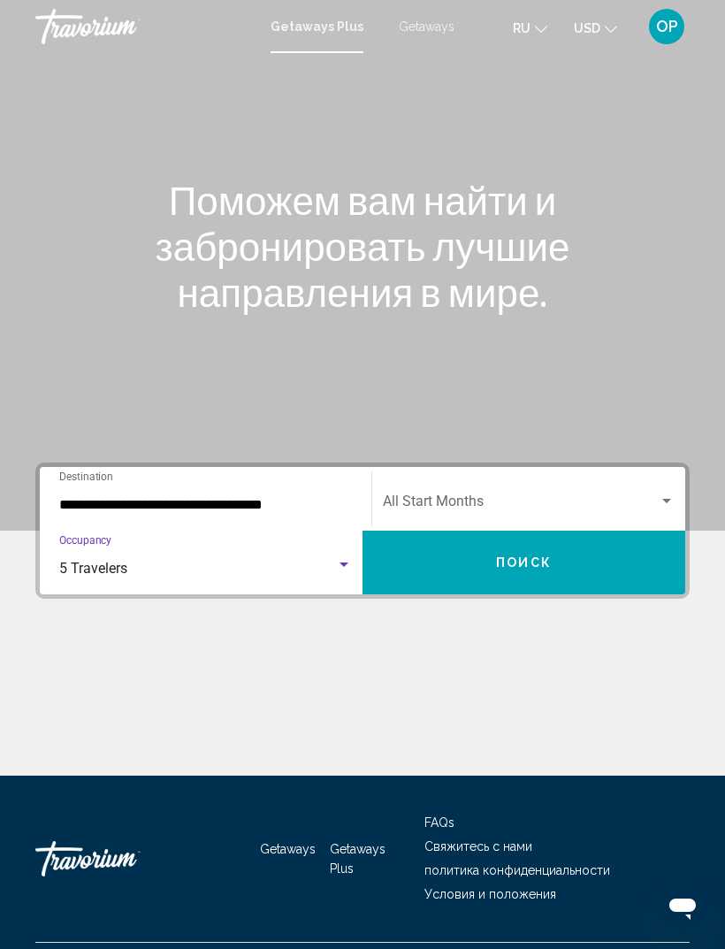
click at [665, 494] on div "Search widget" at bounding box center [667, 501] width 16 height 14
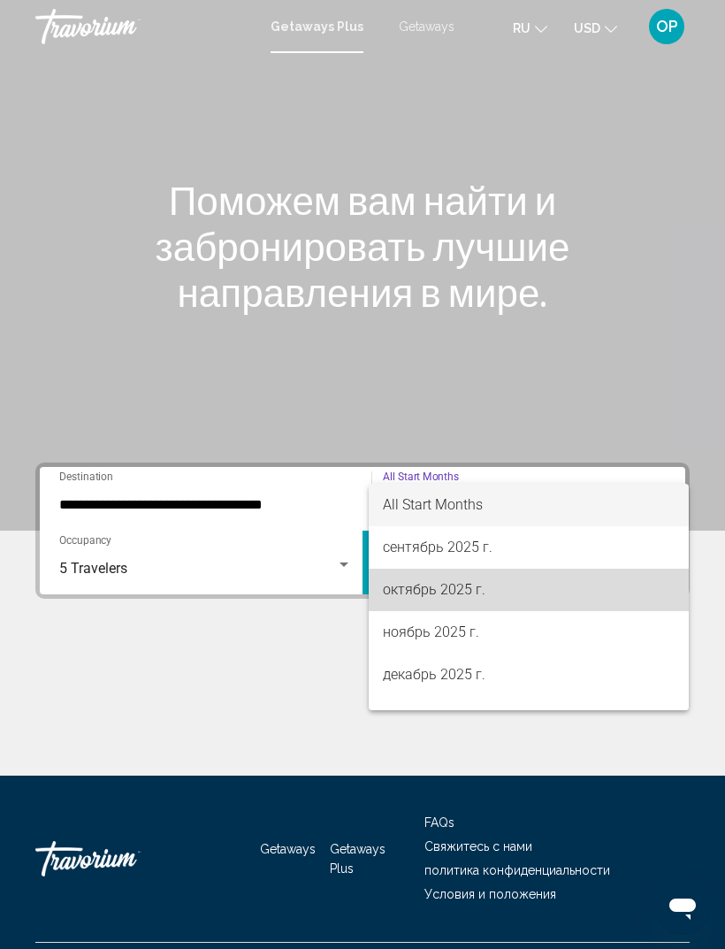
click at [416, 592] on span "октябрь 2025 г." at bounding box center [529, 590] width 292 height 42
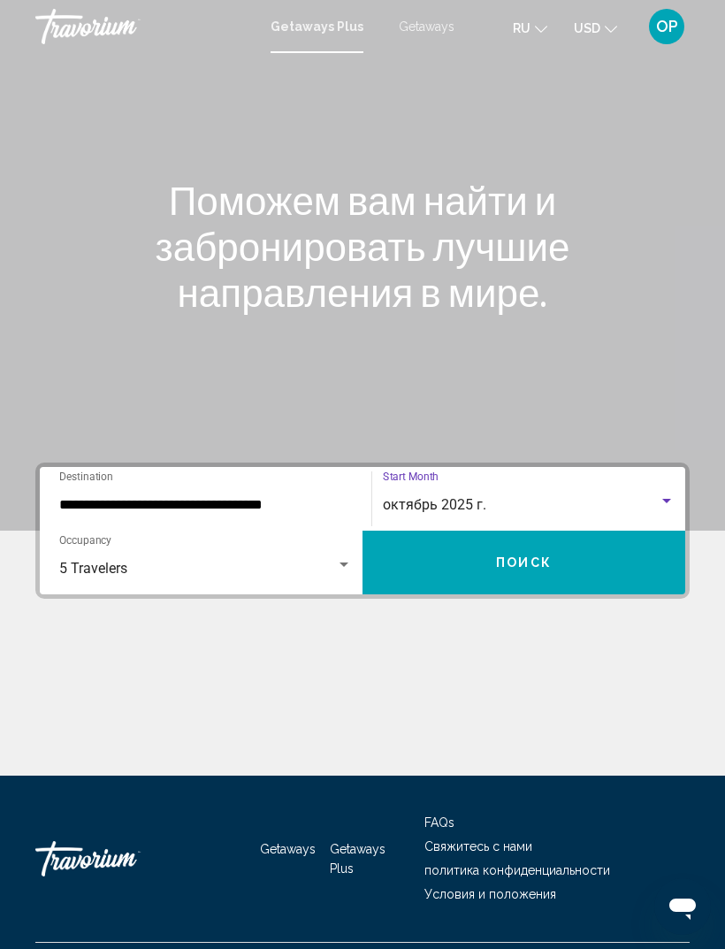
click at [527, 566] on span "Поиск" at bounding box center [524, 563] width 56 height 14
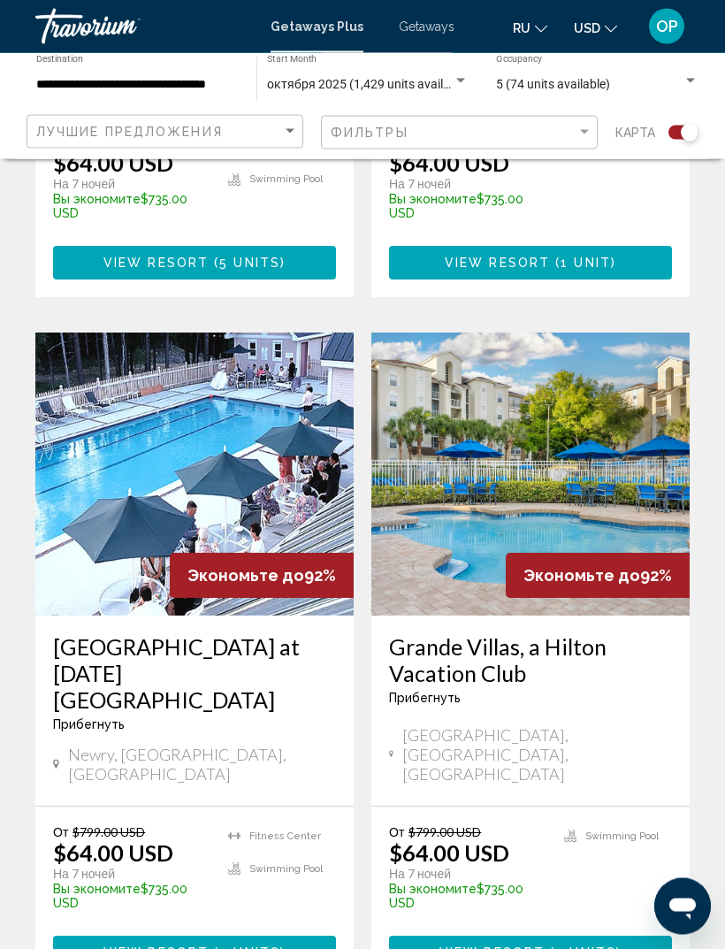
scroll to position [3769, 0]
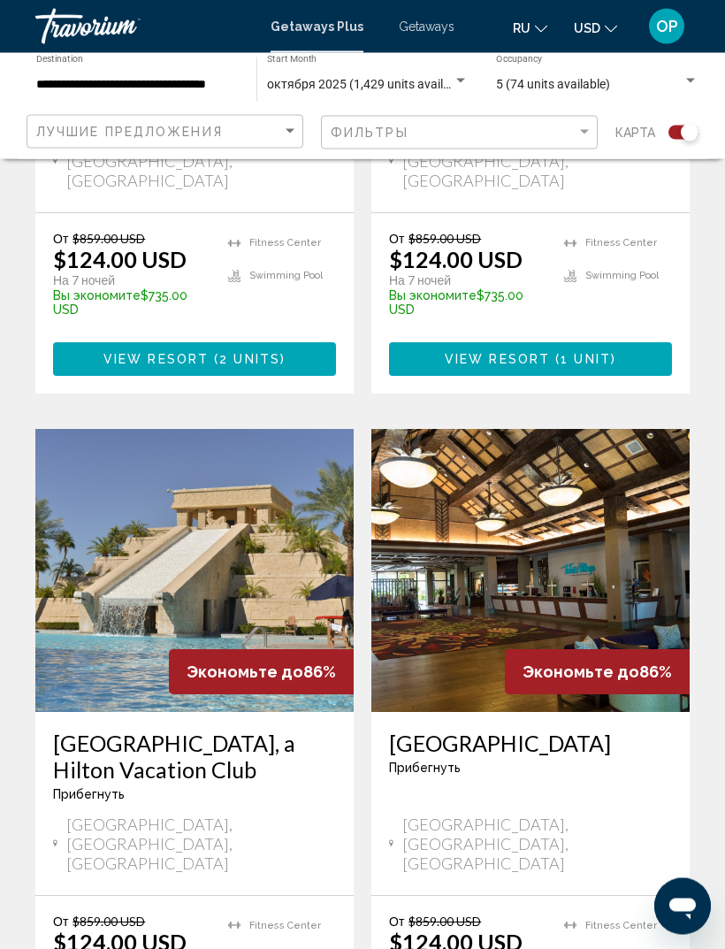
scroll to position [1547, 0]
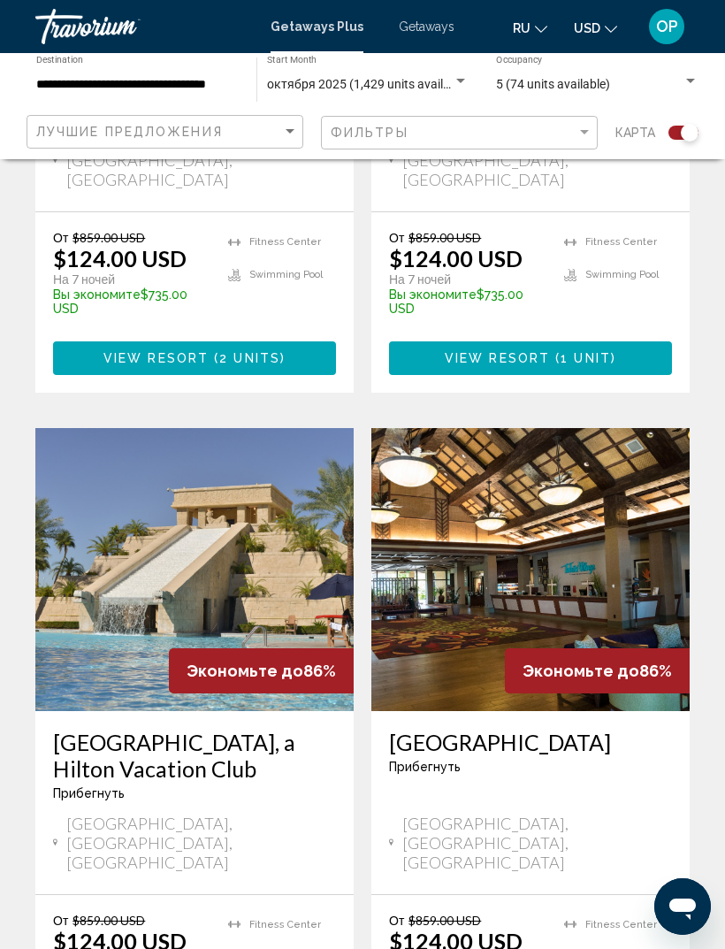
click at [472, 583] on img "Main content" at bounding box center [530, 569] width 318 height 283
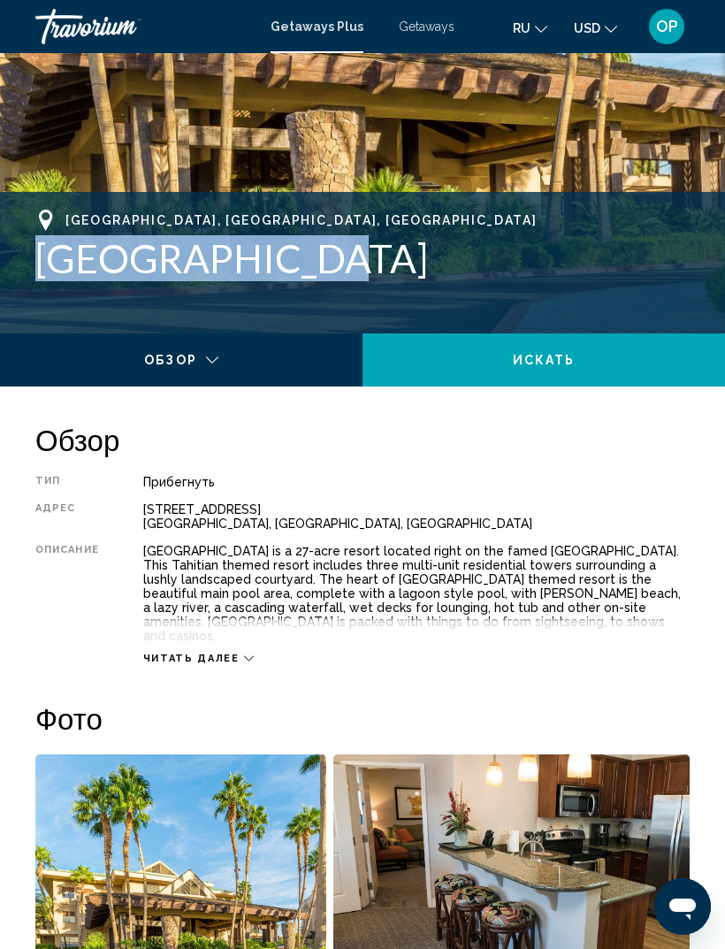
scroll to position [559, 0]
click at [236, 653] on div "Читать далее" at bounding box center [198, 658] width 111 height 11
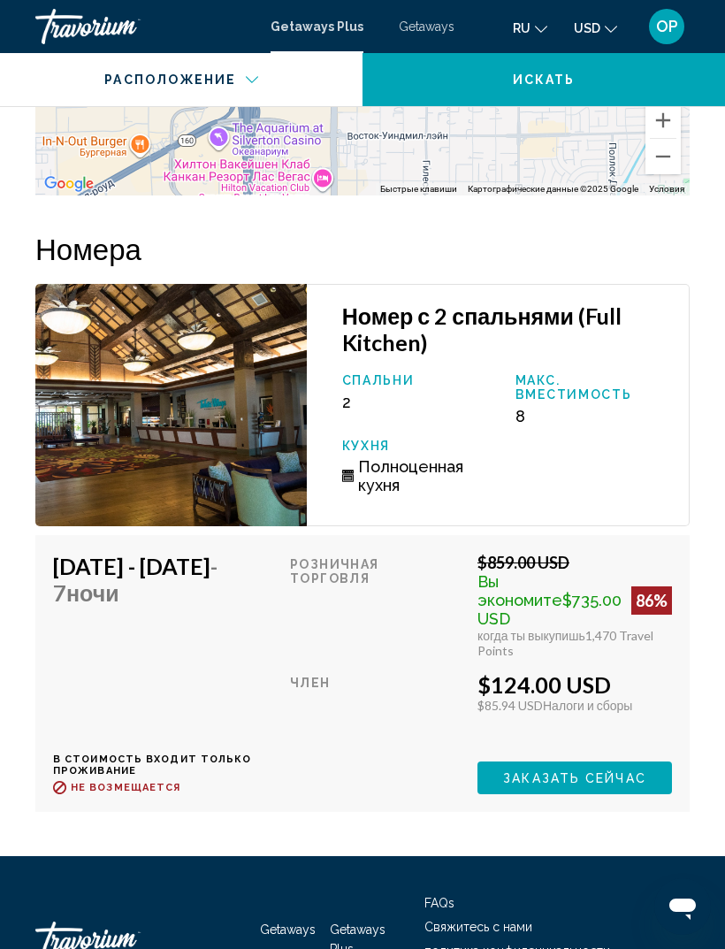
scroll to position [3606, 0]
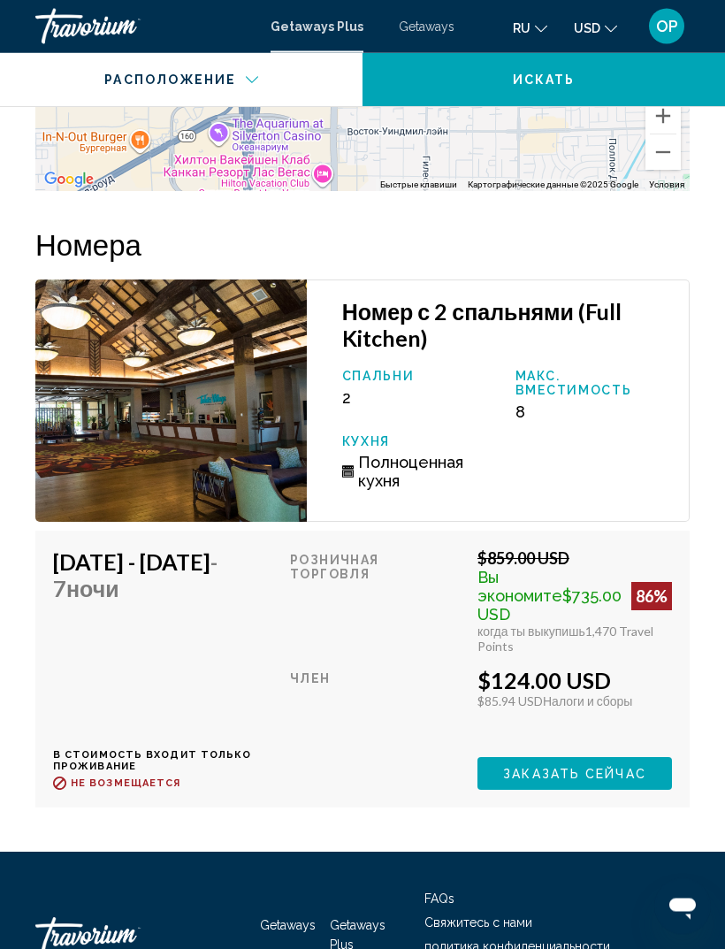
click at [104, 360] on img "Main content" at bounding box center [170, 401] width 271 height 242
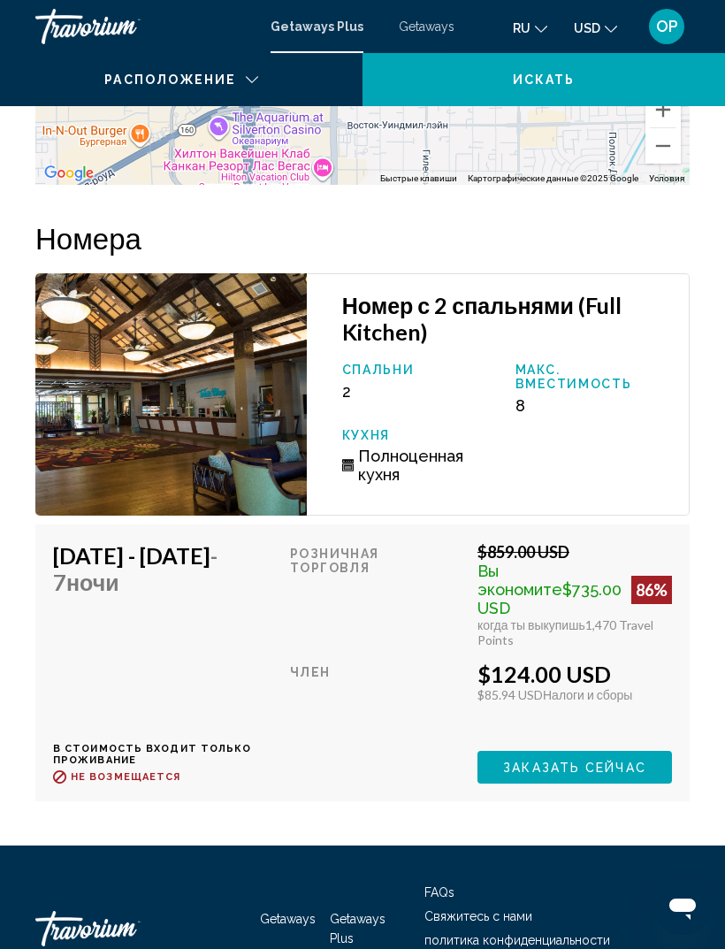
scroll to position [3613, 0]
